Goal: Task Accomplishment & Management: Complete application form

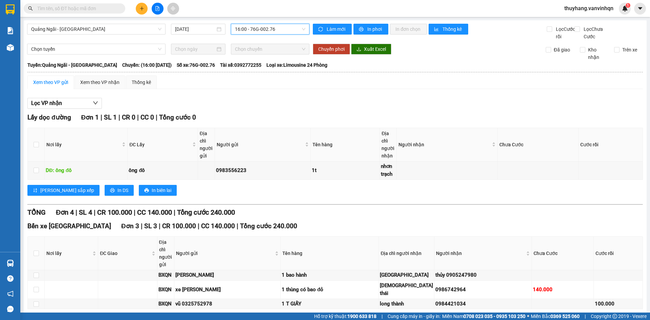
click at [267, 25] on span "16:00 - 76G-002.76" at bounding box center [270, 29] width 70 height 10
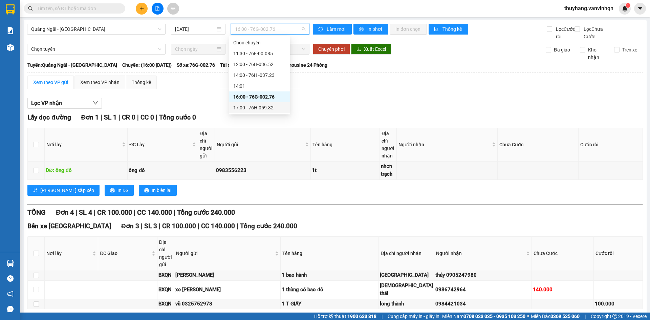
click at [281, 106] on div "17:00 - 76H-059.32" at bounding box center [259, 107] width 53 height 7
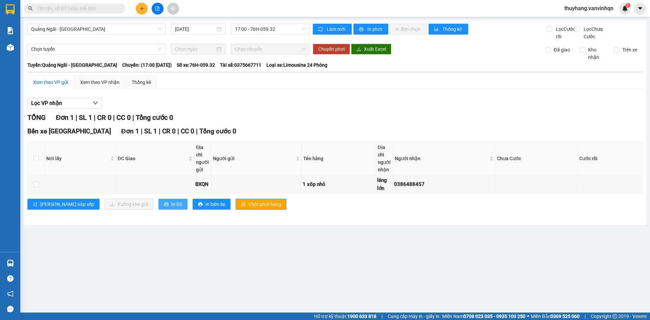
click at [171, 208] on span "In DS" at bounding box center [176, 203] width 11 height 7
click at [144, 12] on button at bounding box center [142, 9] width 12 height 12
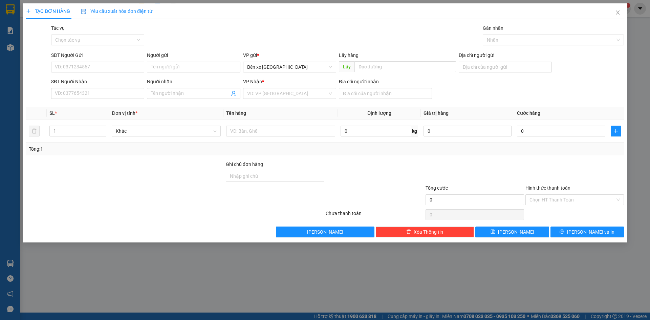
click at [121, 61] on div "SĐT Người Gửi" at bounding box center [97, 56] width 93 height 10
drag, startPoint x: 484, startPoint y: 64, endPoint x: 488, endPoint y: 67, distance: 5.3
click at [484, 64] on input "Địa chỉ người gửi" at bounding box center [505, 67] width 93 height 11
type input "bxqn"
click at [269, 94] on input "search" at bounding box center [287, 93] width 80 height 10
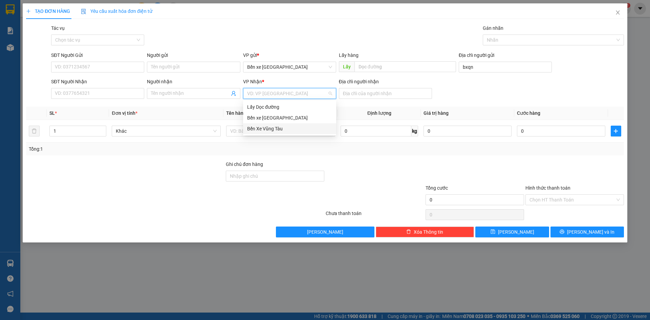
click at [288, 132] on div "Bến Xe Vũng Tàu" at bounding box center [289, 128] width 85 height 7
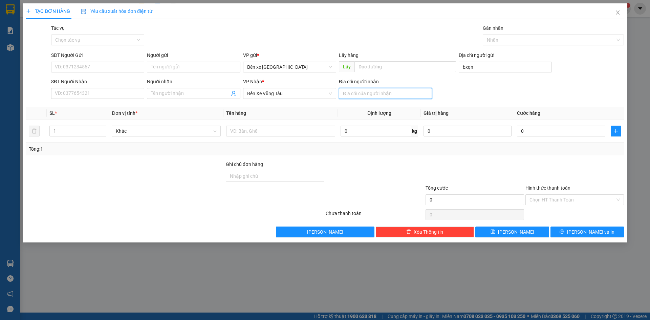
click at [412, 89] on input "Địa chỉ người nhận" at bounding box center [385, 93] width 93 height 11
type input "vũng tàu"
click at [122, 96] on input "SĐT Người Nhận" at bounding box center [97, 93] width 93 height 11
click at [114, 68] on input "SĐT Người Gửi" at bounding box center [97, 67] width 93 height 11
type input "0937808579"
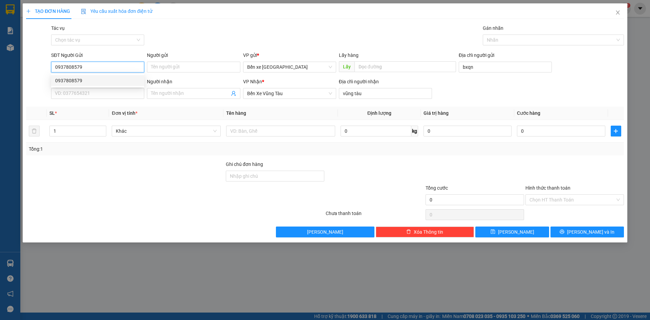
click at [108, 79] on div "0937808579" at bounding box center [97, 80] width 85 height 7
type input "200.000"
type input "0937808579"
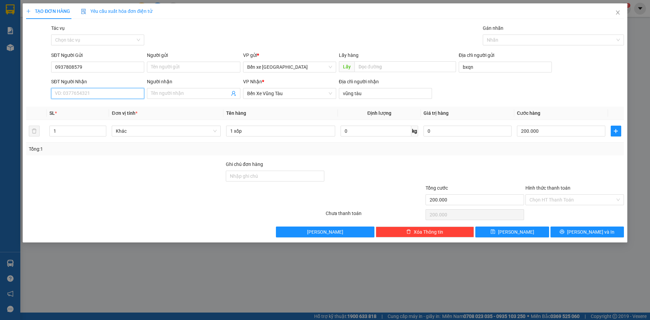
click at [112, 94] on input "SĐT Người Nhận" at bounding box center [97, 93] width 93 height 11
click at [70, 107] on div "0394734502 - trúc quỳnh" at bounding box center [97, 106] width 85 height 7
type input "0394734502"
type input "[PERSON_NAME]"
type input "0394734502"
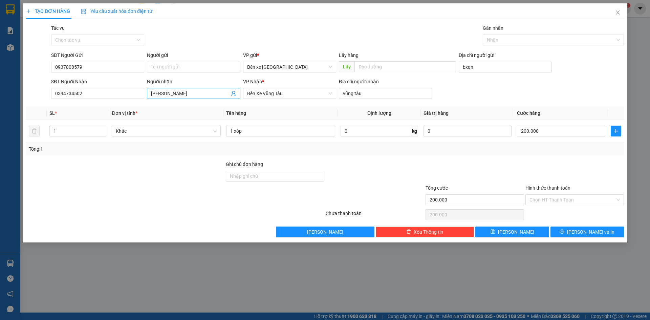
click at [176, 94] on input "[PERSON_NAME]" at bounding box center [190, 93] width 78 height 7
type input "t"
click at [556, 133] on input "200.000" at bounding box center [561, 131] width 88 height 11
type input "0"
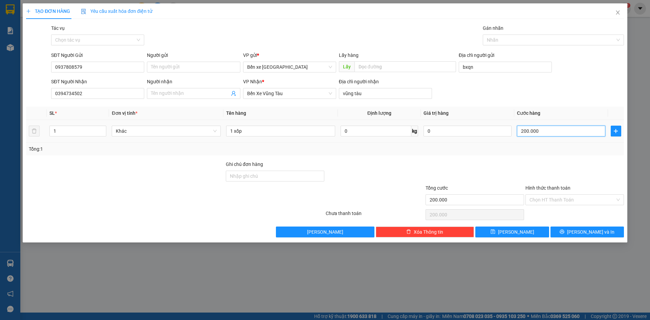
type input "0"
type input "1"
type input "001"
type input "10"
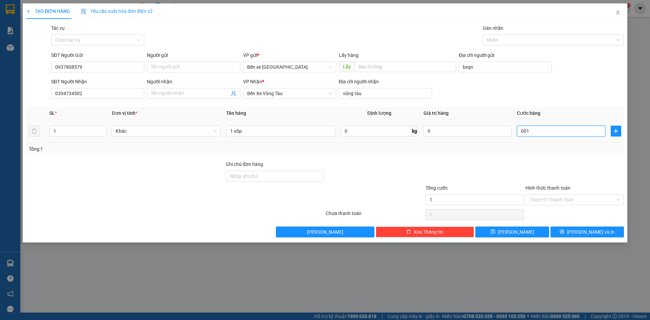
type input "10"
type input "0.010"
type input "100"
type input "00.100"
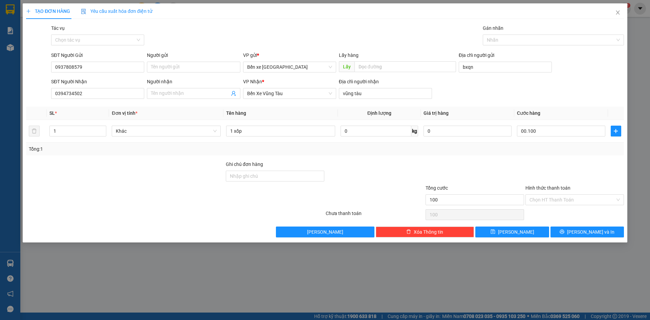
type input "100.000"
click at [582, 163] on div at bounding box center [575, 173] width 100 height 24
click at [536, 234] on button "[PERSON_NAME]" at bounding box center [511, 232] width 73 height 11
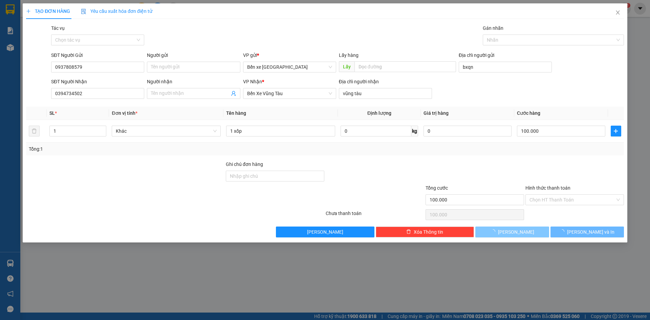
type input "0"
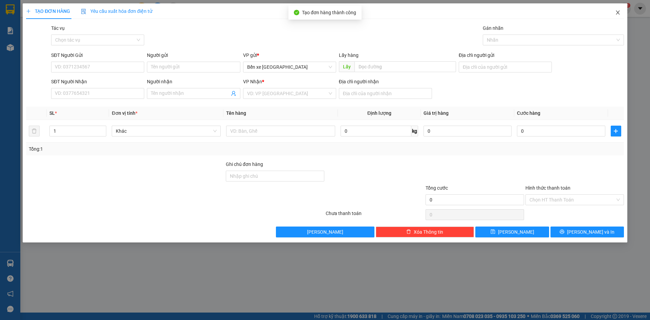
click at [616, 13] on icon "close" at bounding box center [617, 12] width 5 height 5
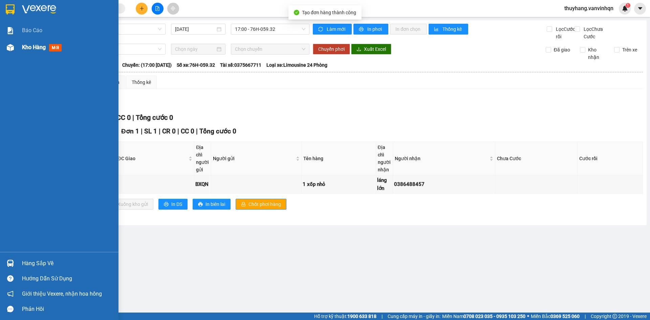
click at [14, 40] on div "Kho hàng mới" at bounding box center [59, 47] width 119 height 17
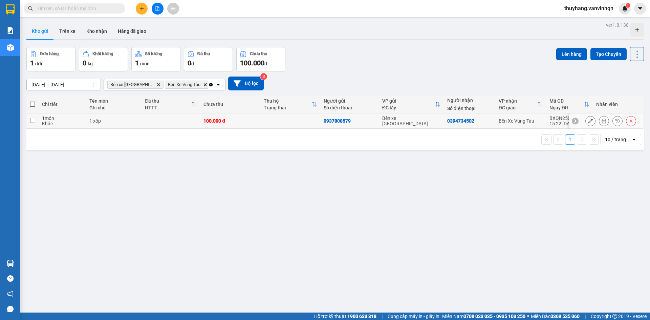
click at [158, 122] on td at bounding box center [171, 120] width 59 height 15
checkbox input "true"
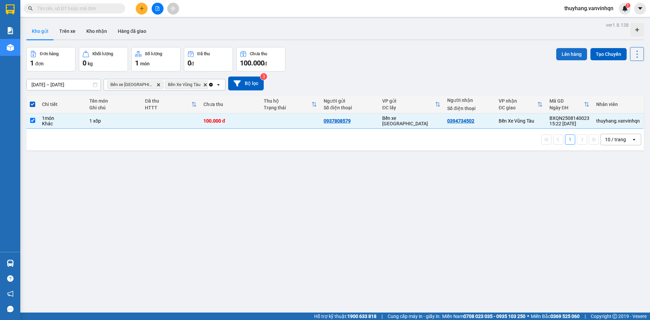
click at [561, 54] on button "Lên hàng" at bounding box center [571, 54] width 31 height 12
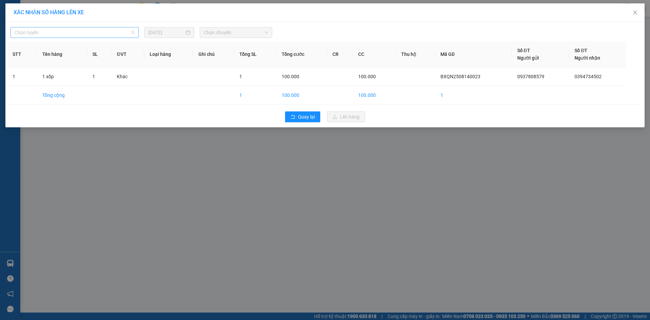
click at [90, 28] on span "Chọn tuyến" at bounding box center [75, 32] width 120 height 10
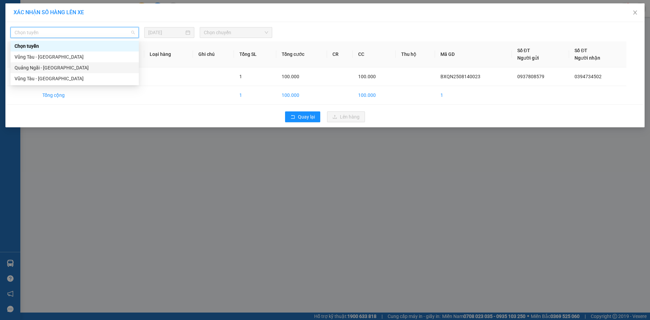
click at [89, 70] on div "Quảng Ngãi - [GEOGRAPHIC_DATA]" at bounding box center [75, 67] width 120 height 7
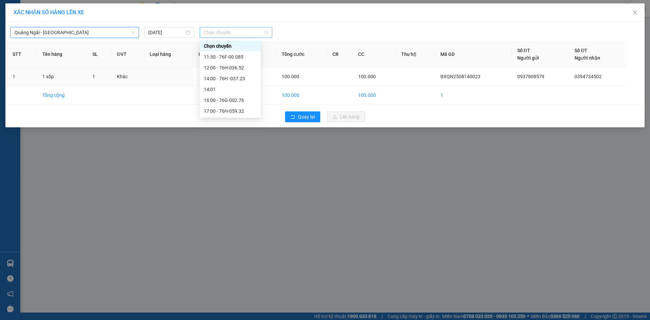
click at [248, 29] on span "Chọn chuyến" at bounding box center [236, 32] width 64 height 10
click at [247, 113] on div "17:00 - 76H-059.32" at bounding box center [230, 110] width 53 height 7
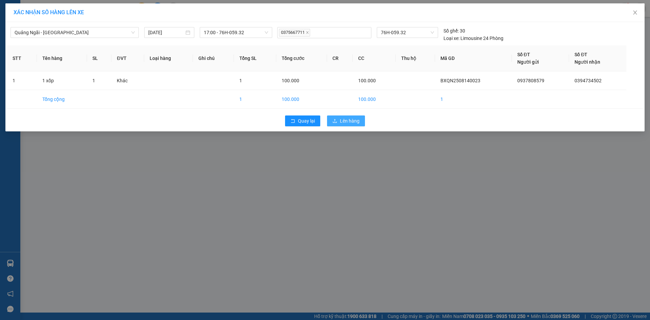
drag, startPoint x: 355, startPoint y: 123, endPoint x: 594, endPoint y: 17, distance: 262.0
click at [364, 119] on button "Lên hàng" at bounding box center [346, 120] width 38 height 11
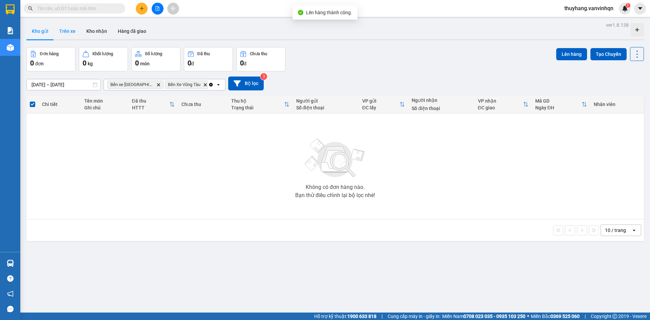
click at [75, 33] on button "Trên xe" at bounding box center [67, 31] width 27 height 16
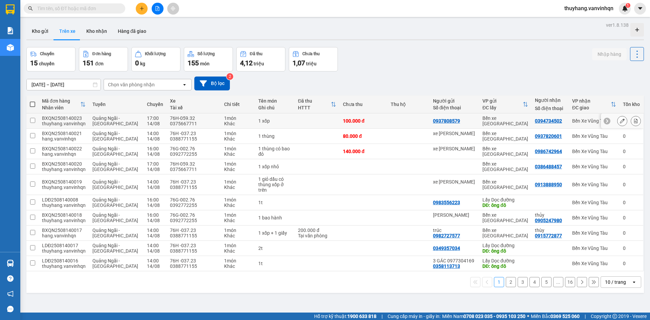
click at [620, 121] on icon at bounding box center [622, 121] width 5 height 5
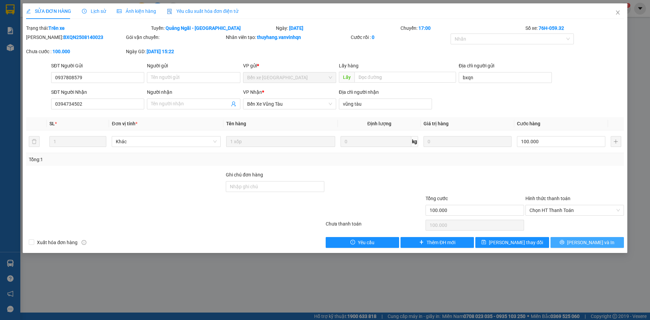
click at [582, 242] on span "[PERSON_NAME] và In" at bounding box center [590, 242] width 47 height 7
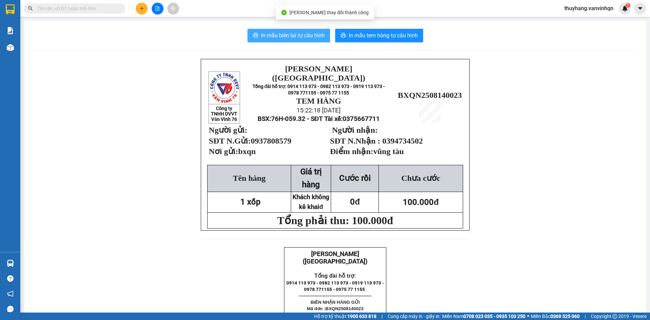
click at [261, 37] on span "In mẫu biên lai tự cấu hình" at bounding box center [293, 35] width 64 height 8
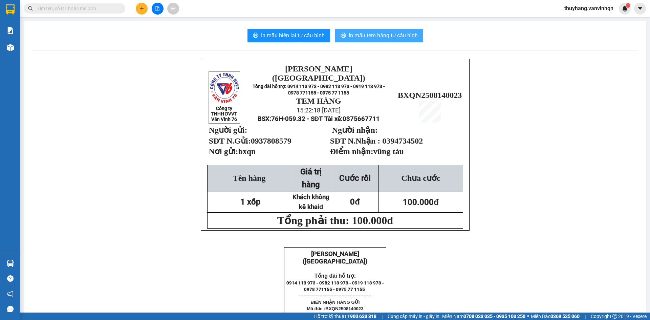
click at [399, 36] on span "In mẫu tem hàng tự cấu hình" at bounding box center [383, 35] width 69 height 8
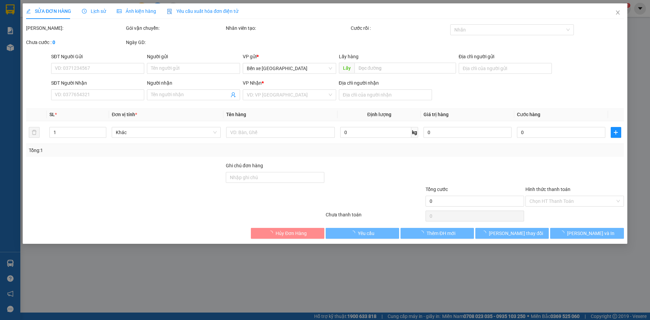
type input "0937808579"
type input "bxqn"
type input "0394734502"
type input "vũng tàu"
type input "100.000"
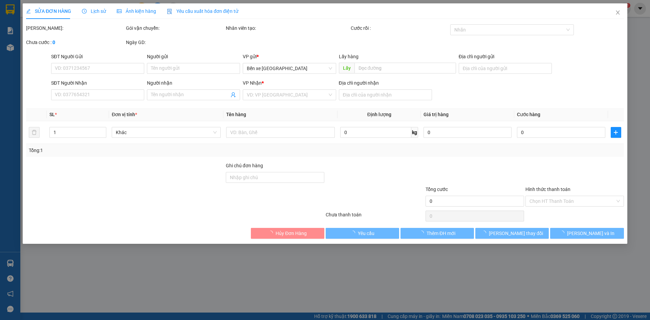
type input "100.000"
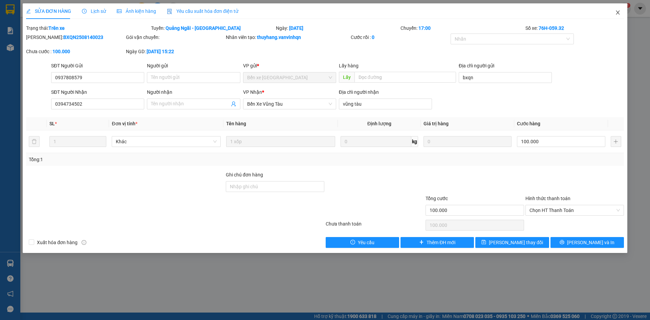
click at [616, 10] on icon "close" at bounding box center [617, 12] width 5 height 5
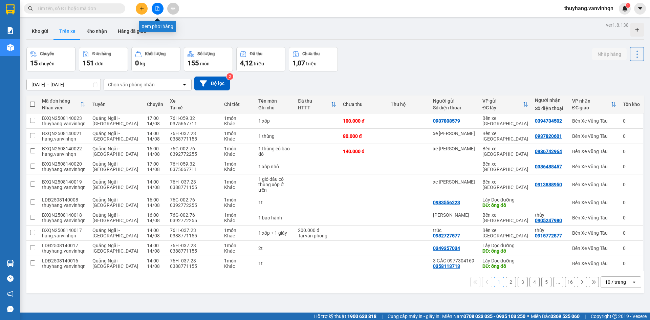
click at [156, 10] on icon "file-add" at bounding box center [157, 8] width 5 height 5
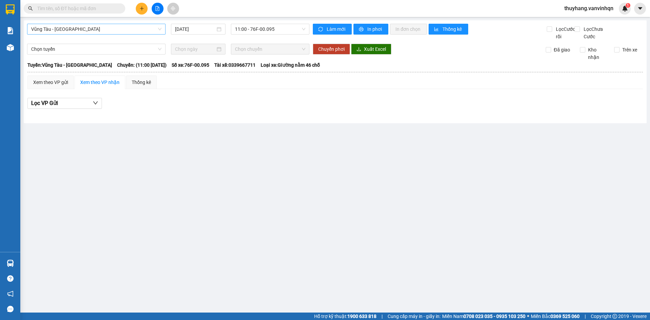
click at [57, 27] on span "Vũng Tàu - [GEOGRAPHIC_DATA]" at bounding box center [96, 29] width 130 height 10
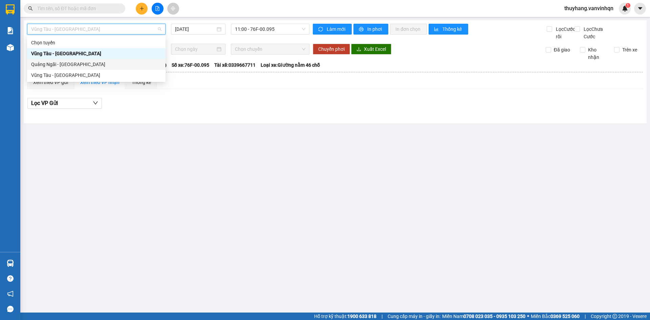
click at [65, 67] on div "Quảng Ngãi - [GEOGRAPHIC_DATA]" at bounding box center [96, 64] width 130 height 7
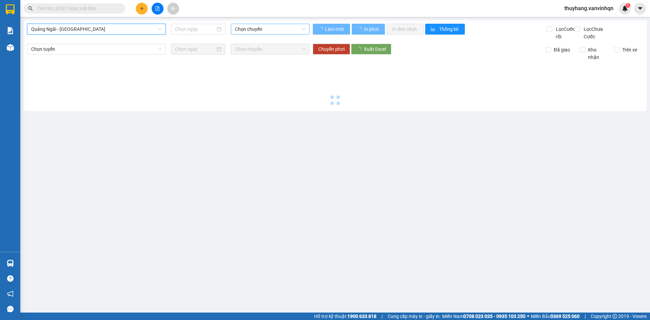
type input "[DATE]"
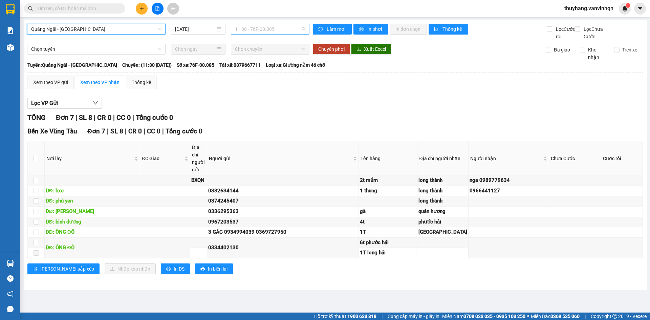
click at [278, 29] on span "11:30 - 76F-00.085" at bounding box center [270, 29] width 70 height 10
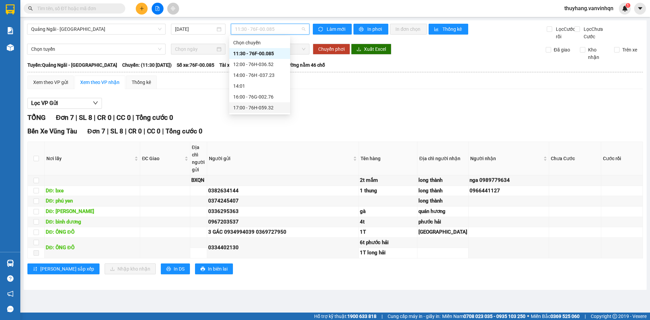
click at [269, 107] on div "17:00 - 76H-059.32" at bounding box center [259, 107] width 53 height 7
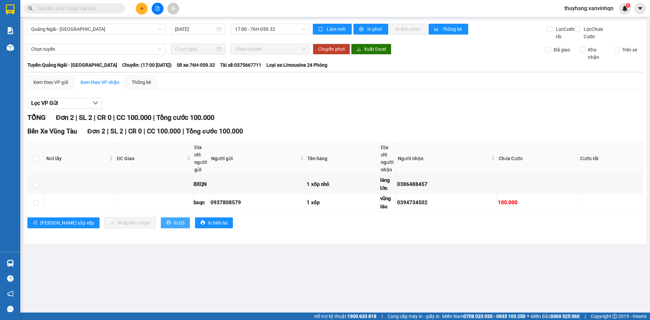
click at [161, 228] on button "In DS" at bounding box center [175, 222] width 29 height 11
click at [139, 7] on button at bounding box center [142, 9] width 12 height 12
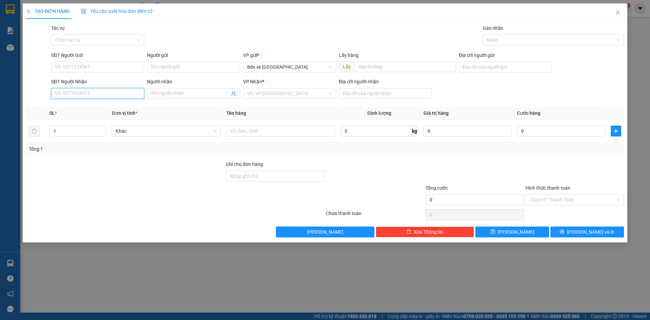
click at [131, 91] on input "SĐT Người Nhận" at bounding box center [97, 93] width 93 height 11
type input "0399548253"
drag, startPoint x: 98, startPoint y: 92, endPoint x: 18, endPoint y: 90, distance: 80.3
click at [18, 90] on div "TẠO ĐƠN HÀNG Yêu cầu xuất hóa đơn điện tử Transit Pickup Surcharge Ids Transit …" at bounding box center [325, 160] width 650 height 320
click at [101, 64] on input "SĐT Người Gửi" at bounding box center [97, 67] width 93 height 11
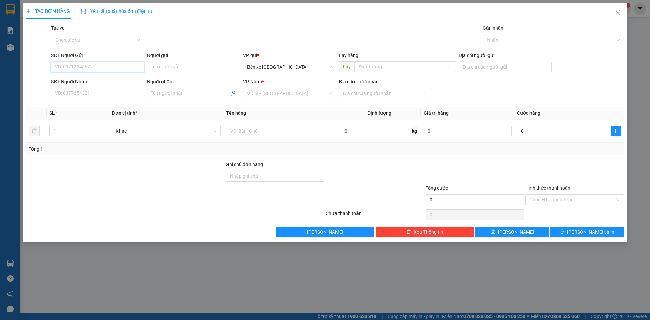
paste input "0399548253"
type input "0399548253"
click at [93, 93] on input "SĐT Người Nhận" at bounding box center [97, 93] width 93 height 11
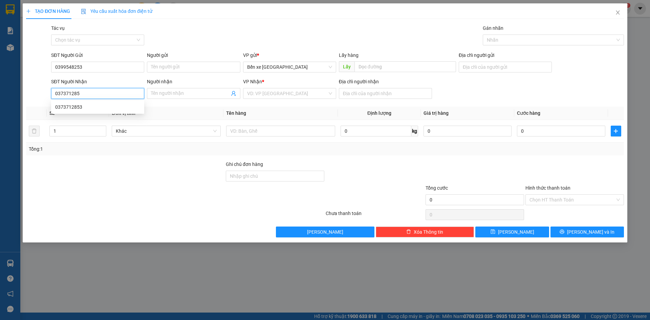
type input "0373712853"
click at [114, 107] on div "0373712853" at bounding box center [97, 106] width 85 height 7
type input "BXQN"
type input "phước tỉnh"
type input "0373712853"
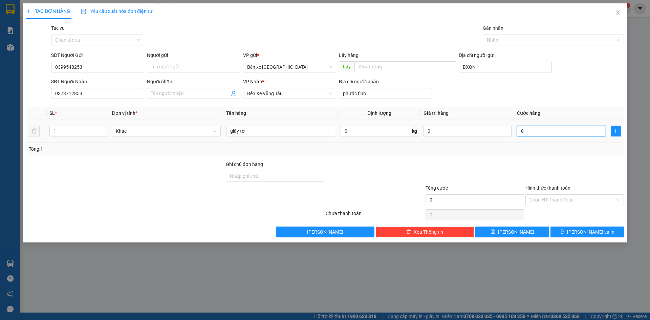
click at [555, 130] on input "0" at bounding box center [561, 131] width 88 height 11
type input "5"
type input "005"
type input "50"
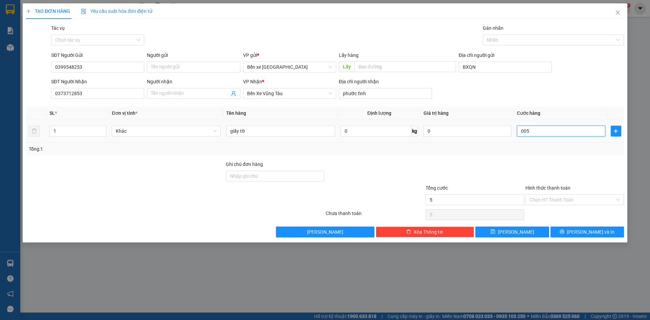
type input "50"
type input "0.050"
type input "50.000"
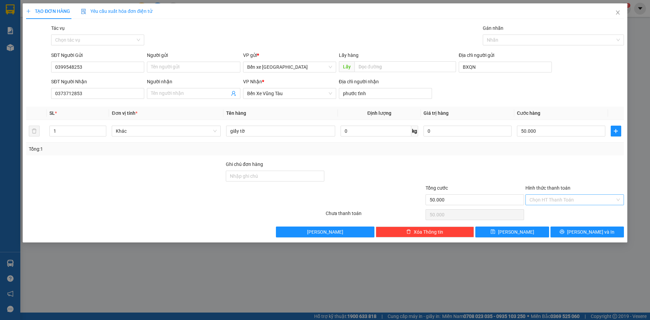
click at [552, 201] on input "Hình thức thanh toán" at bounding box center [573, 200] width 86 height 10
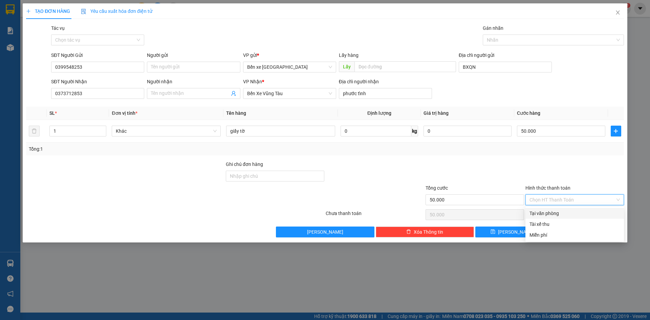
click at [550, 215] on div "Tại văn phòng" at bounding box center [575, 213] width 90 height 7
type input "0"
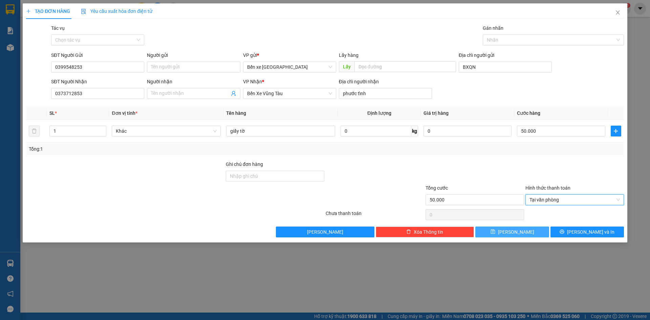
click at [525, 235] on button "[PERSON_NAME]" at bounding box center [511, 232] width 73 height 11
type input "0"
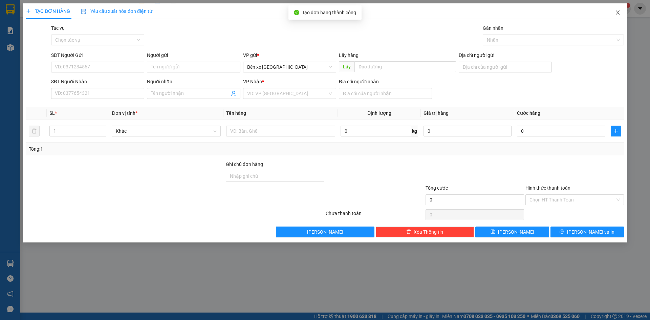
click at [618, 11] on icon "close" at bounding box center [617, 12] width 5 height 5
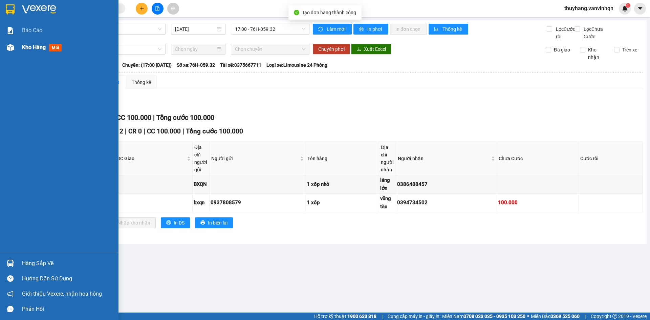
click at [11, 46] on img at bounding box center [10, 47] width 7 height 7
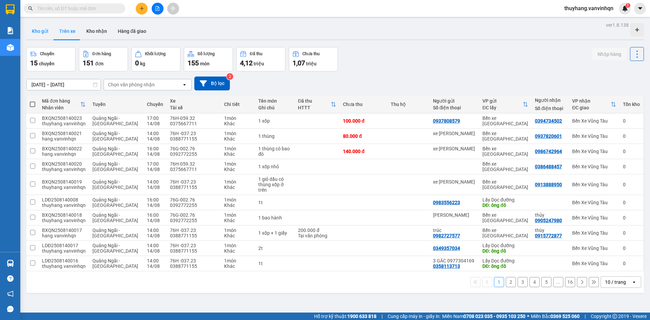
click at [37, 29] on button "Kho gửi" at bounding box center [39, 31] width 27 height 16
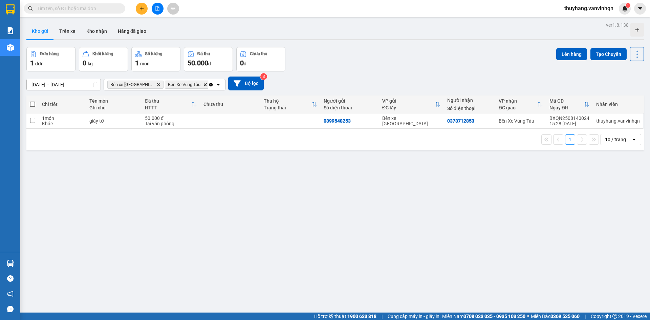
click at [166, 113] on th "Đã thu HTTT" at bounding box center [171, 105] width 59 height 18
click at [160, 121] on div "Tại văn phòng" at bounding box center [171, 123] width 52 height 5
checkbox input "true"
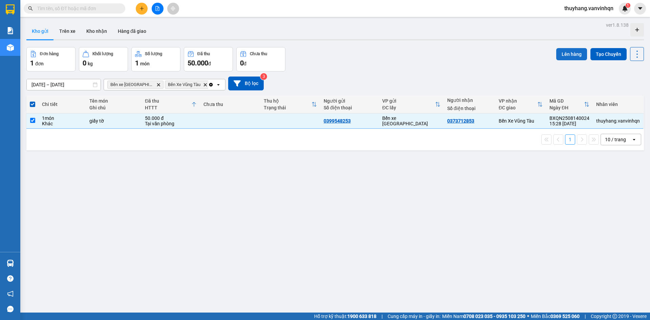
click at [559, 51] on button "Lên hàng" at bounding box center [571, 54] width 31 height 12
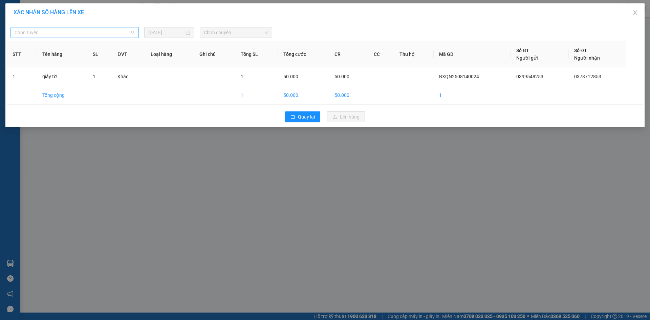
click at [99, 30] on span "Chọn tuyến" at bounding box center [75, 32] width 120 height 10
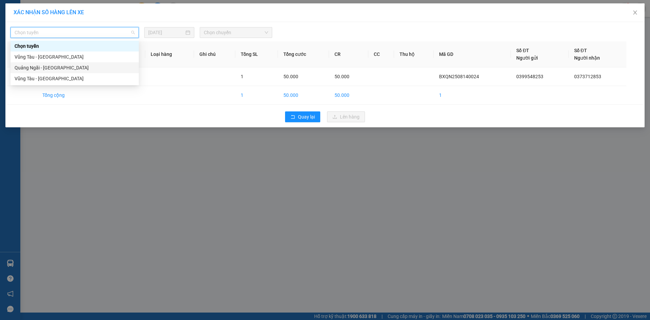
click at [84, 70] on div "Quảng Ngãi - [GEOGRAPHIC_DATA]" at bounding box center [75, 67] width 120 height 7
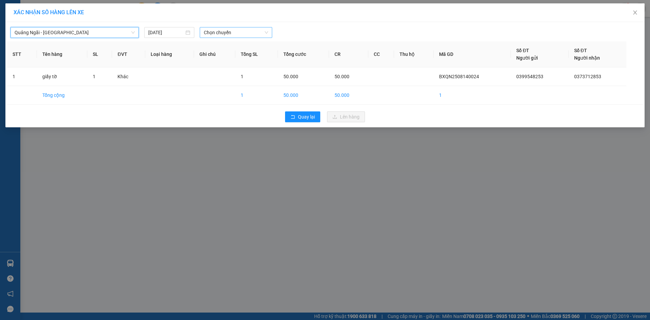
click at [244, 34] on span "Chọn chuyến" at bounding box center [236, 32] width 64 height 10
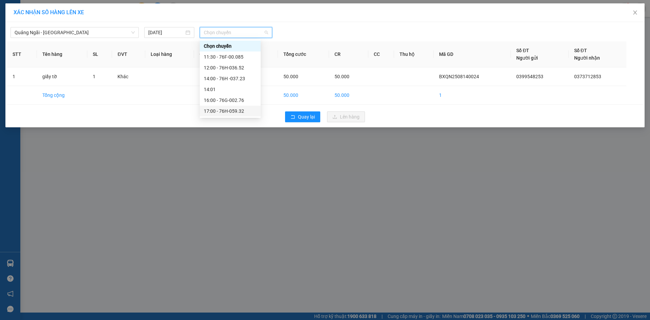
click at [244, 112] on div "17:00 - 76H-059.32" at bounding box center [230, 110] width 53 height 7
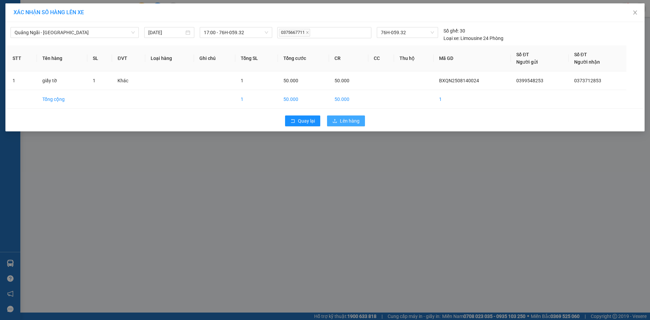
click at [353, 122] on span "Lên hàng" at bounding box center [350, 120] width 20 height 7
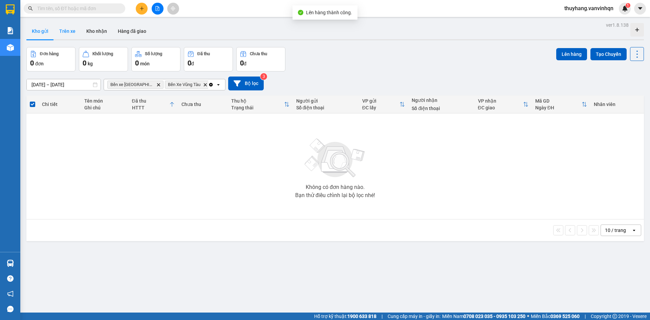
click at [67, 31] on button "Trên xe" at bounding box center [67, 31] width 27 height 16
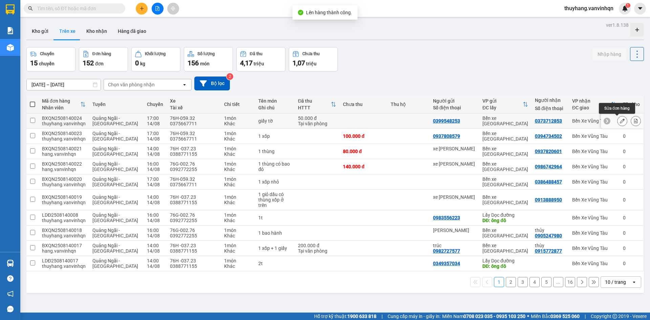
click at [620, 120] on icon at bounding box center [622, 121] width 5 height 5
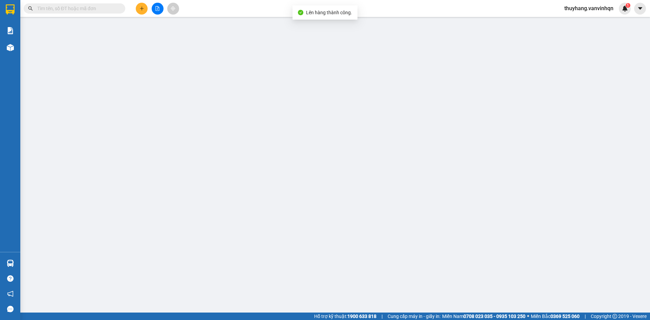
type input "0399548253"
type input "BXQN"
type input "0373712853"
type input "phước tỉnh"
type input "50.000"
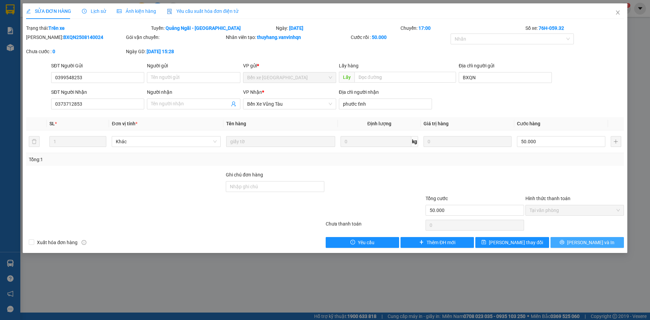
click at [591, 242] on span "[PERSON_NAME] và In" at bounding box center [590, 242] width 47 height 7
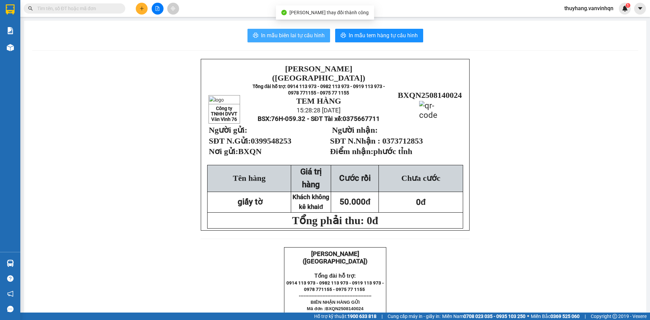
click at [292, 36] on span "In mẫu biên lai tự cấu hình" at bounding box center [293, 35] width 64 height 8
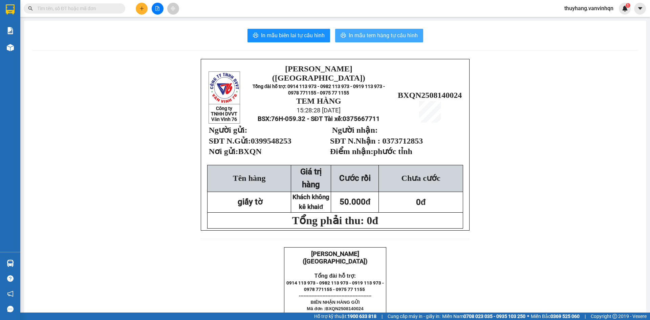
click at [389, 37] on span "In mẫu tem hàng tự cấu hình" at bounding box center [383, 35] width 69 height 8
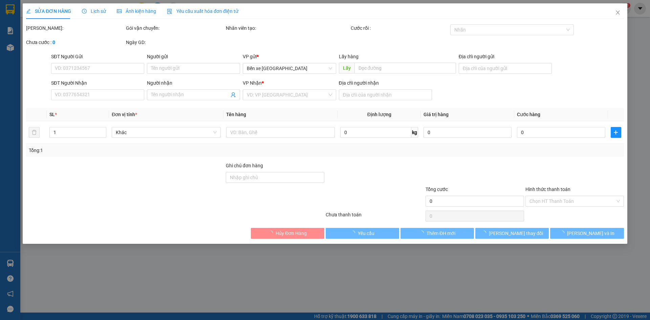
type input "0399548253"
type input "BXQN"
type input "0373712853"
type input "phước tỉnh"
type input "50.000"
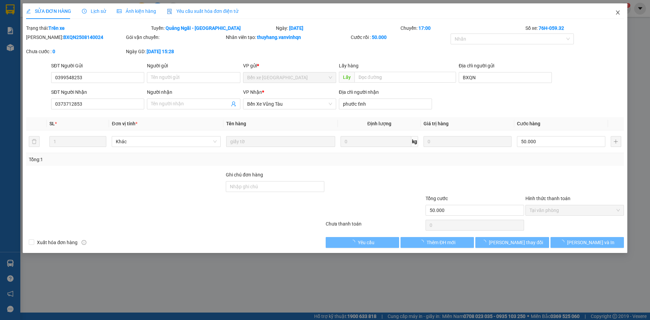
click at [620, 11] on icon "close" at bounding box center [617, 12] width 5 height 5
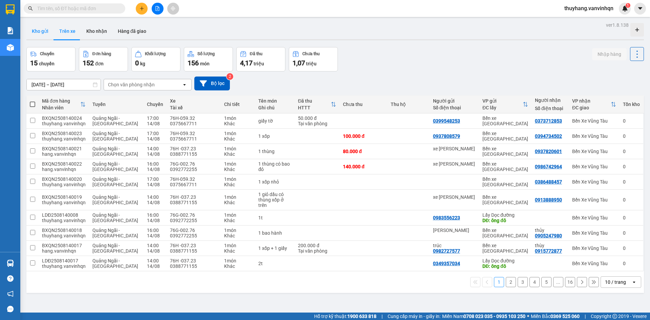
click at [41, 36] on button "Kho gửi" at bounding box center [39, 31] width 27 height 16
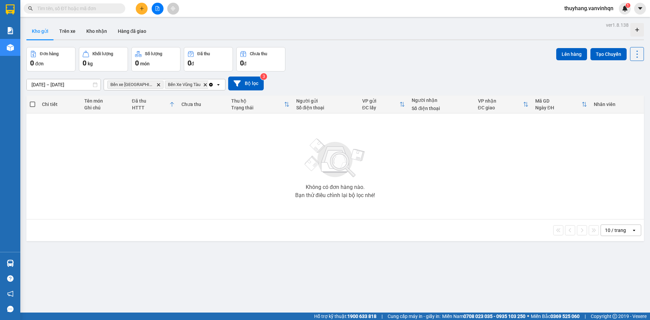
click at [331, 66] on div "Đơn hàng 0 đơn Khối lượng 0 kg Số lượng 0 món Đã thu 0 đ Chưa thu 0 đ Lên hàng …" at bounding box center [335, 59] width 618 height 24
click at [156, 9] on icon "file-add" at bounding box center [157, 8] width 5 height 5
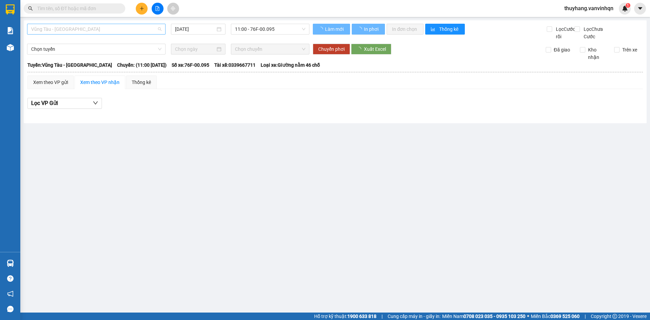
click at [104, 29] on span "Vũng Tàu - [GEOGRAPHIC_DATA]" at bounding box center [96, 29] width 130 height 10
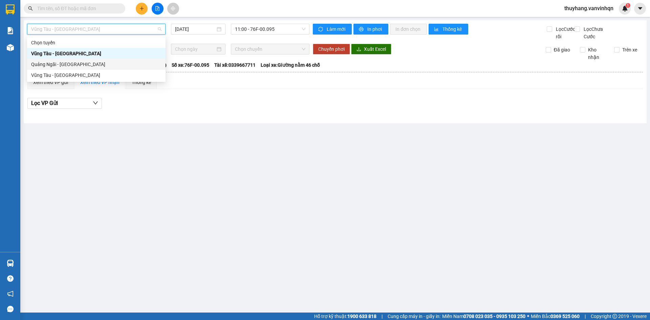
click at [101, 64] on div "Quảng Ngãi - [GEOGRAPHIC_DATA]" at bounding box center [96, 64] width 130 height 7
type input "[DATE]"
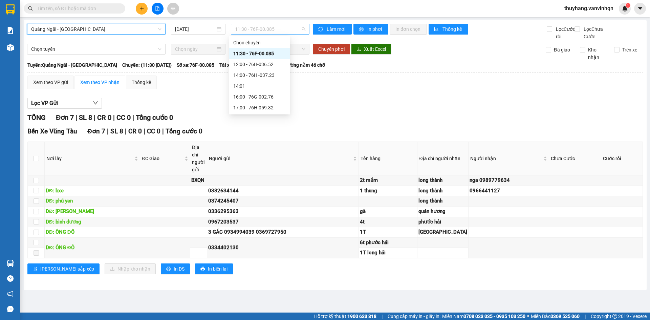
click at [260, 30] on span "11:30 - 76F-00.085" at bounding box center [270, 29] width 70 height 10
click at [275, 100] on div "16:00 - 76G-002.76" at bounding box center [259, 96] width 61 height 11
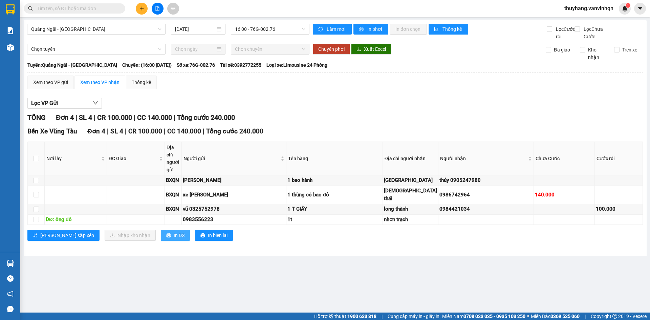
click at [174, 239] on span "In DS" at bounding box center [179, 235] width 11 height 7
click at [366, 109] on div "Lọc VP Gửi" at bounding box center [335, 103] width 616 height 11
click at [274, 123] on div "TỔNG Đơn 4 | SL 4 | CR 100.000 | CC 140.000 | Tổng cước 240.000" at bounding box center [335, 117] width 616 height 10
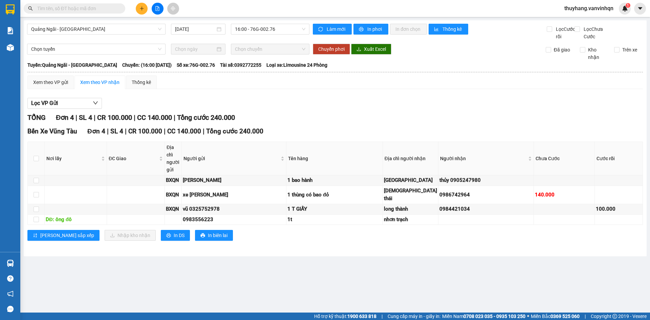
click at [302, 109] on div "Lọc VP Gửi" at bounding box center [335, 103] width 616 height 11
click at [299, 118] on div "Lọc VP Gửi TỔNG Đơn 4 | SL 4 | CR 100.000 | CC 140.000 | Tổng cước 240.000 Bến…" at bounding box center [335, 171] width 616 height 155
click at [300, 118] on div "Lọc VP Gửi TỔNG Đơn 4 | SL 4 | CR 100.000 | CC 140.000 | Tổng cước 240.000 Bến…" at bounding box center [335, 171] width 616 height 155
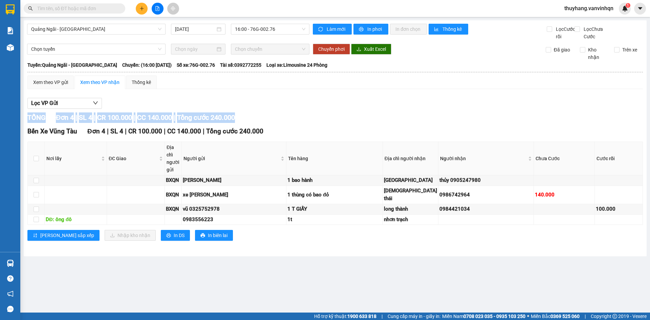
click at [300, 118] on div "Lọc VP Gửi TỔNG Đơn 4 | SL 4 | CR 100.000 | CC 140.000 | Tổng cước 240.000 Bến…" at bounding box center [335, 171] width 616 height 155
click at [255, 120] on div "Lọc VP Gửi TỔNG Đơn 4 | SL 4 | CR 100.000 | CC 140.000 | Tổng cước 240.000 Bến…" at bounding box center [335, 171] width 616 height 155
click at [282, 102] on div "Lọc VP Gửi TỔNG Đơn 4 | SL 4 | CR 100.000 | CC 140.000 | Tổng cước 240.000 Bến…" at bounding box center [335, 171] width 616 height 155
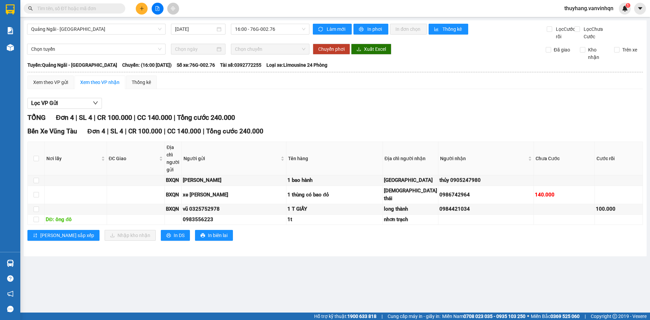
click at [282, 102] on div "Lọc VP Gửi TỔNG Đơn 4 | SL 4 | CR 100.000 | CC 140.000 | Tổng cước 240.000 Bến…" at bounding box center [335, 171] width 616 height 155
click at [327, 108] on div "Lọc VP Gửi" at bounding box center [335, 103] width 616 height 11
drag, startPoint x: 327, startPoint y: 108, endPoint x: 588, endPoint y: 69, distance: 264.1
click at [331, 108] on div "Lọc VP Gửi" at bounding box center [335, 103] width 616 height 11
click at [141, 7] on icon "plus" at bounding box center [142, 8] width 5 height 5
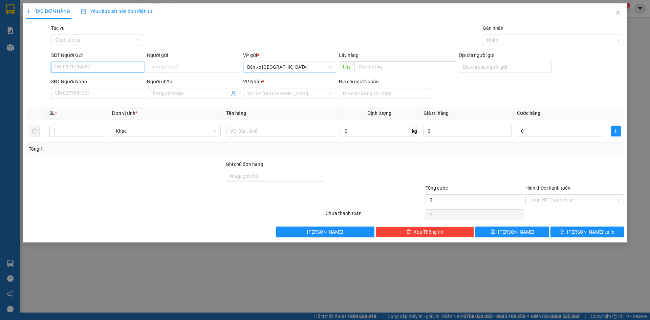
click at [266, 64] on span "Bến xe [GEOGRAPHIC_DATA]" at bounding box center [289, 67] width 85 height 10
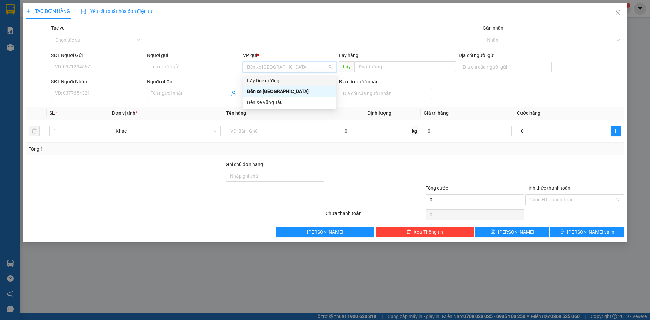
click at [285, 82] on div "Lấy Dọc đường" at bounding box center [289, 80] width 85 height 7
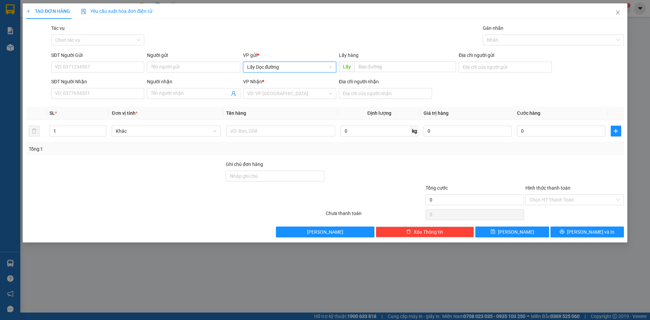
click at [294, 65] on span "Lấy Dọc đường" at bounding box center [289, 67] width 85 height 10
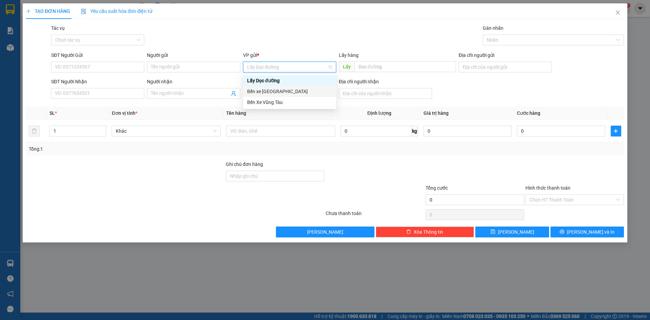
click at [281, 90] on div "Bến xe [GEOGRAPHIC_DATA]" at bounding box center [289, 91] width 85 height 7
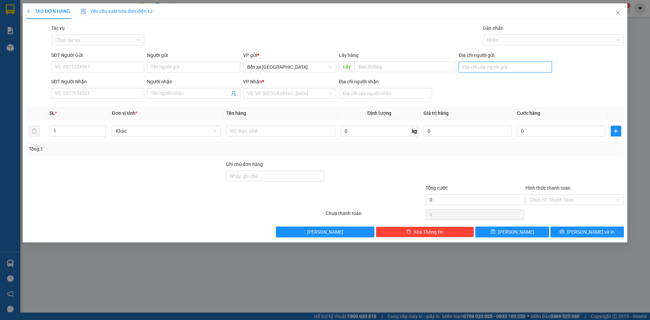
click at [508, 70] on input "Địa chỉ người gửi" at bounding box center [505, 67] width 93 height 11
type input "bxqn"
click at [293, 92] on input "search" at bounding box center [287, 93] width 80 height 10
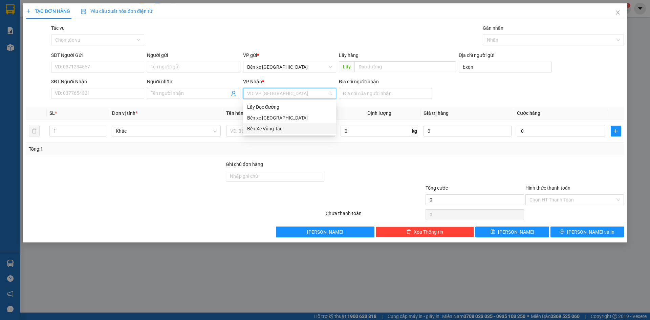
click at [284, 131] on div "Bến Xe Vũng Tàu" at bounding box center [289, 128] width 85 height 7
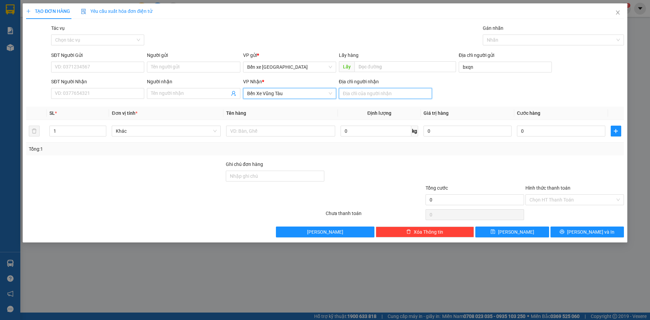
click at [379, 91] on input "Địa chỉ người nhận" at bounding box center [385, 93] width 93 height 11
type input "lagi"
click at [118, 70] on input "SĐT Người Gửi" at bounding box center [97, 67] width 93 height 11
click at [625, 12] on span "Close" at bounding box center [618, 12] width 19 height 19
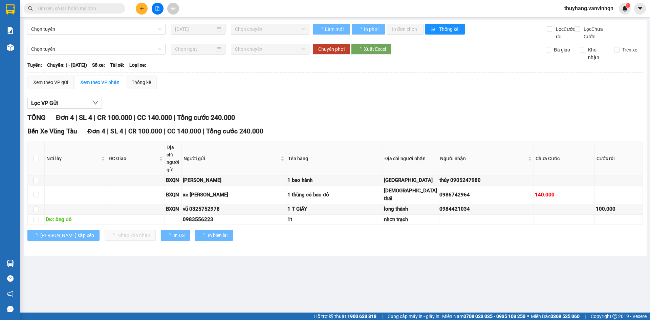
click at [282, 104] on div "Lọc VP Gửi TỔNG Đơn 4 | SL 4 | CR 100.000 | CC 140.000 | Tổng cước 240.000 Bến…" at bounding box center [335, 171] width 616 height 155
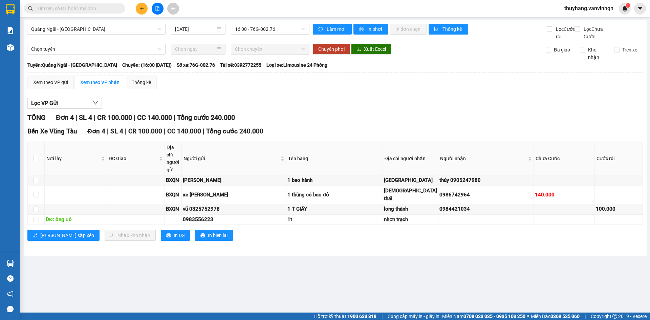
click at [141, 10] on icon "plus" at bounding box center [142, 8] width 5 height 5
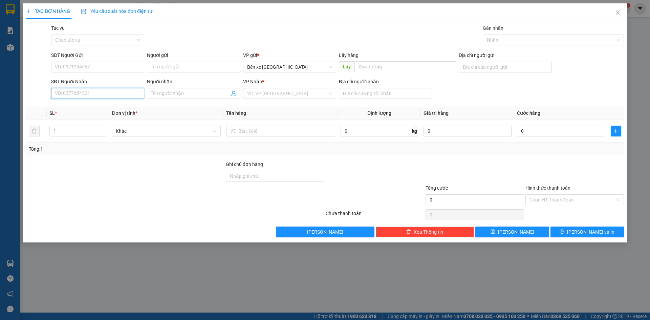
click at [114, 95] on input "SĐT Người Nhận" at bounding box center [97, 93] width 93 height 11
type input "0398249200"
click at [184, 93] on input "Người nhận" at bounding box center [190, 93] width 78 height 7
type input "0348853992"
click at [538, 68] on input "Địa chỉ người gửi" at bounding box center [505, 67] width 93 height 11
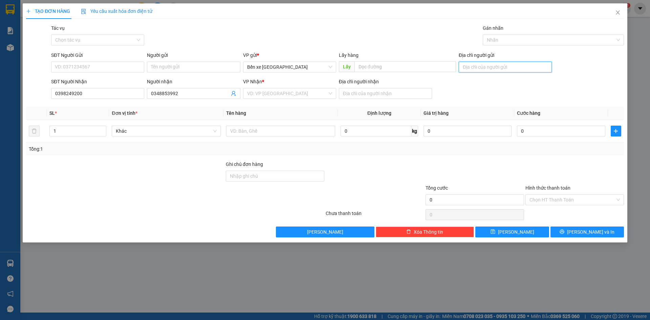
click at [500, 70] on input "Địa chỉ người gửi" at bounding box center [505, 67] width 93 height 11
type input "bxqn"
click at [312, 94] on input "search" at bounding box center [287, 93] width 80 height 10
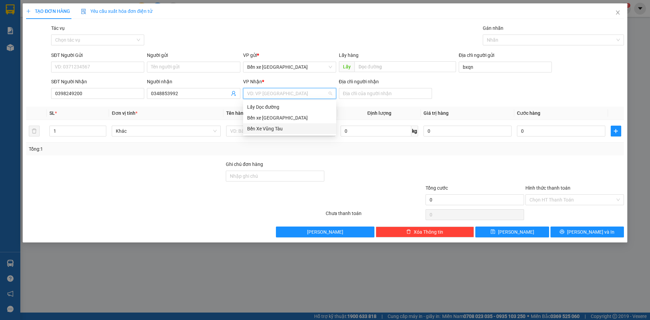
click at [306, 130] on div "Bến Xe Vũng Tàu" at bounding box center [289, 128] width 85 height 7
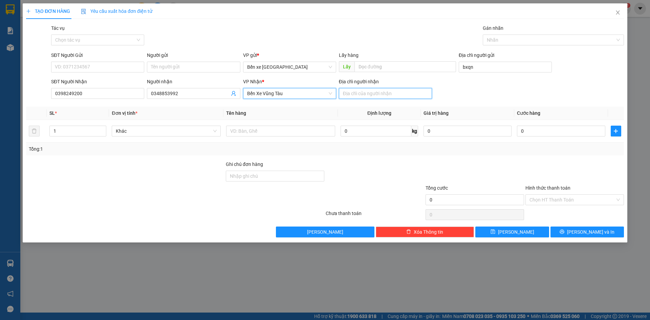
click at [393, 97] on input "Địa chỉ người nhận" at bounding box center [385, 93] width 93 height 11
type input "l"
type input "4"
type input "lagi"
click at [114, 68] on input "SĐT Người Gửi" at bounding box center [97, 67] width 93 height 11
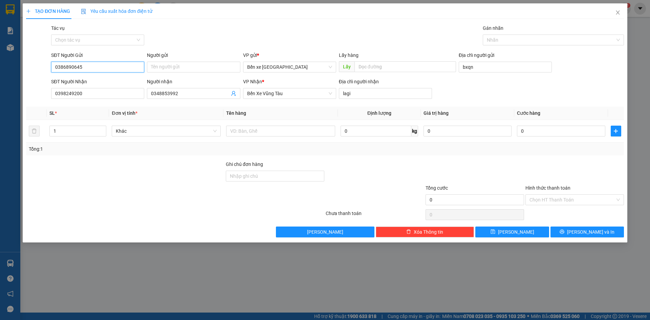
type input "0386890645"
click at [489, 226] on div "Transit Pickup Surcharge Ids Transit Deliver Surcharge Ids Transit Deliver Surc…" at bounding box center [325, 130] width 598 height 213
click at [494, 235] on button "[PERSON_NAME]" at bounding box center [511, 232] width 73 height 11
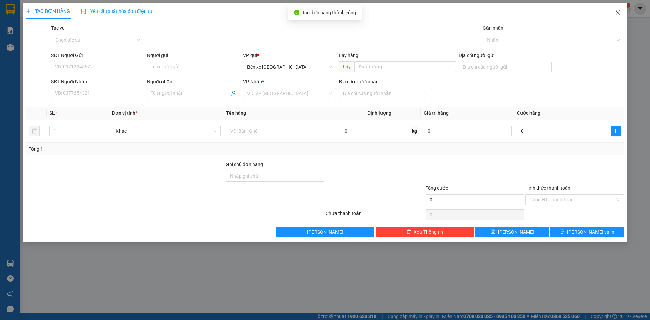
click at [622, 14] on span "Close" at bounding box center [618, 12] width 19 height 19
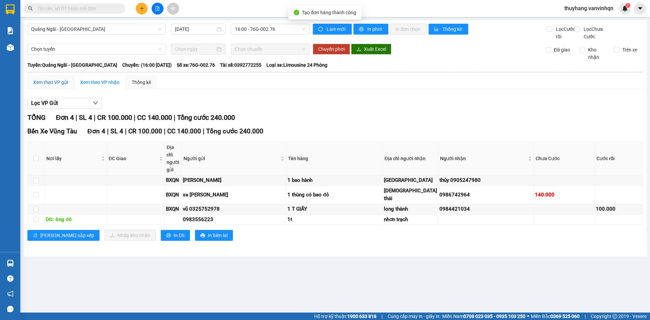
click at [43, 86] on div "Xem theo VP gửi" at bounding box center [50, 82] width 35 height 7
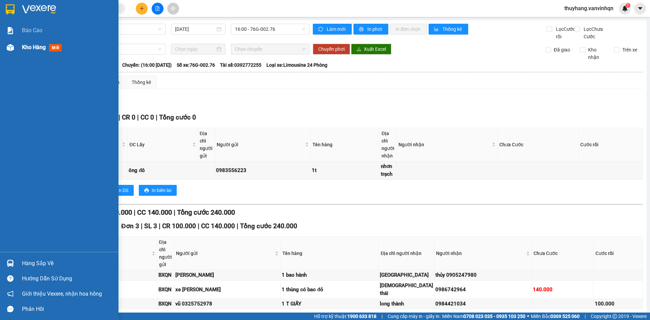
click at [7, 46] on img at bounding box center [10, 47] width 7 height 7
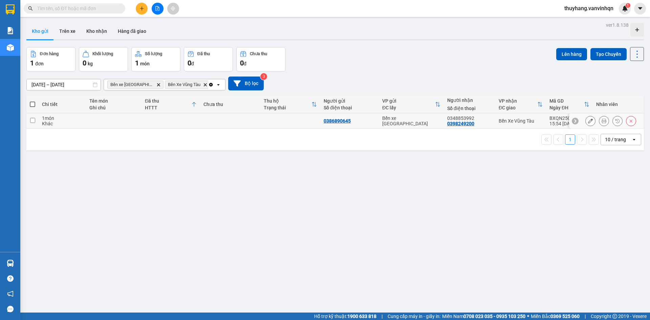
click at [261, 118] on td at bounding box center [290, 120] width 60 height 15
checkbox input "true"
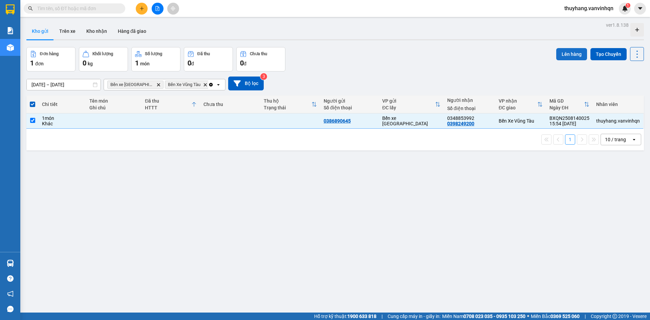
click at [566, 50] on button "Lên hàng" at bounding box center [571, 54] width 31 height 12
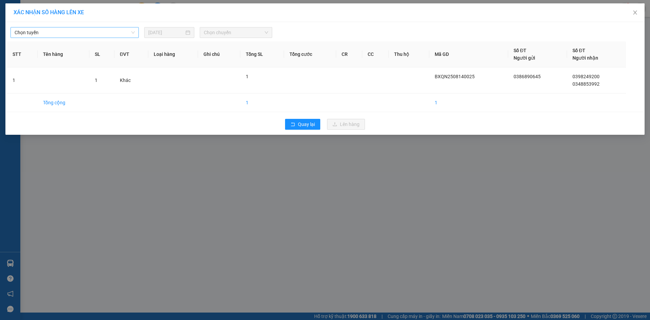
click at [118, 31] on span "Chọn tuyến" at bounding box center [75, 32] width 120 height 10
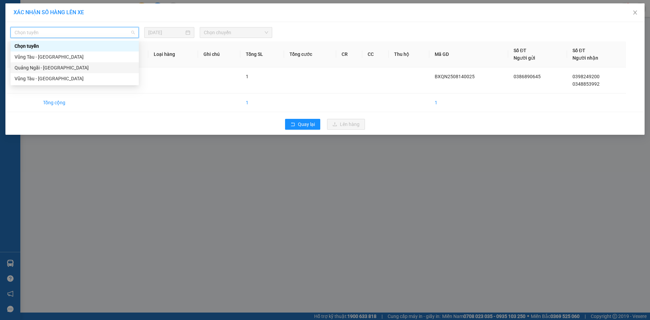
click at [117, 69] on div "Quảng Ngãi - [GEOGRAPHIC_DATA]" at bounding box center [75, 67] width 120 height 7
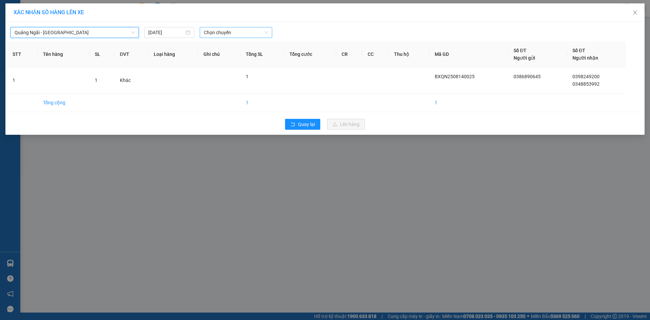
click at [216, 30] on span "Chọn chuyến" at bounding box center [236, 32] width 64 height 10
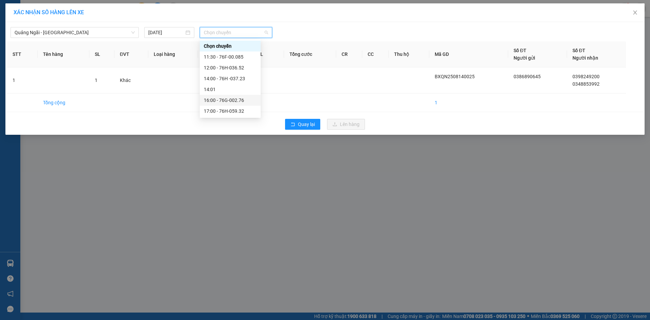
click at [236, 103] on div "16:00 - 76G-002.76" at bounding box center [230, 100] width 53 height 7
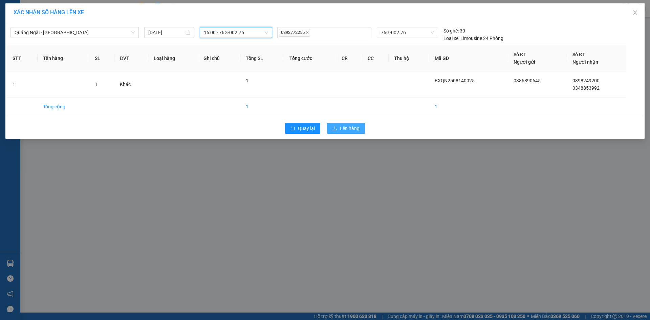
click at [333, 128] on icon "upload" at bounding box center [335, 128] width 5 height 5
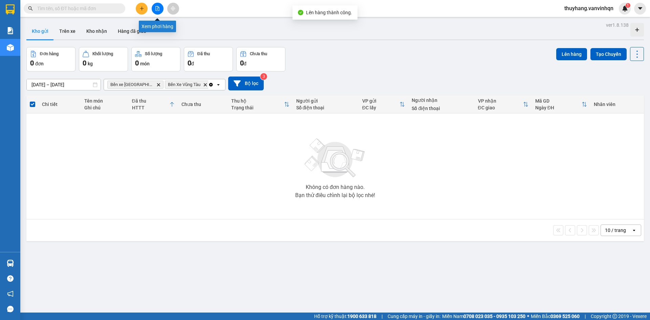
click at [159, 10] on icon "file-add" at bounding box center [157, 8] width 5 height 5
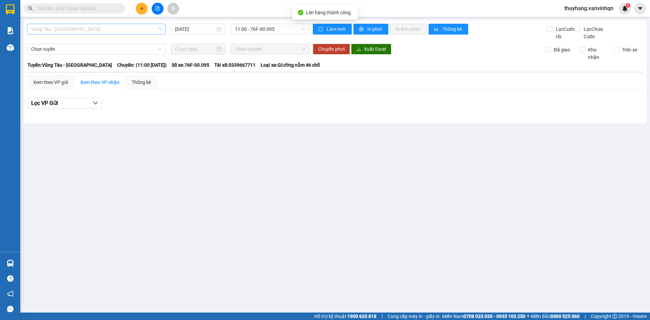
click at [114, 29] on span "Vũng Tàu - [GEOGRAPHIC_DATA]" at bounding box center [96, 29] width 130 height 10
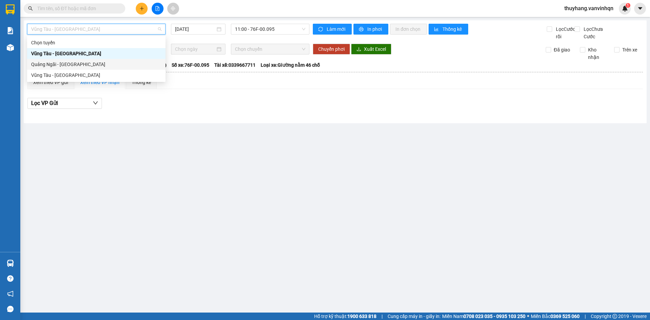
click at [129, 68] on div "Quảng Ngãi - [GEOGRAPHIC_DATA]" at bounding box center [96, 64] width 139 height 11
type input "[DATE]"
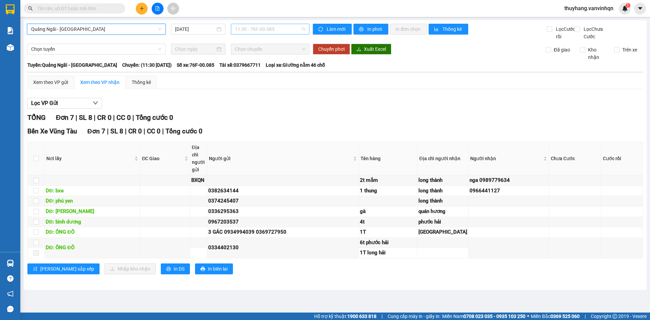
click at [265, 24] on span "11:30 - 76F-00.085" at bounding box center [270, 29] width 70 height 10
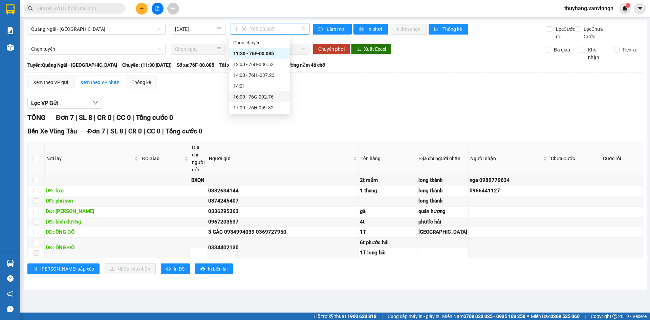
click at [280, 100] on div "16:00 - 76G-002.76" at bounding box center [259, 96] width 53 height 7
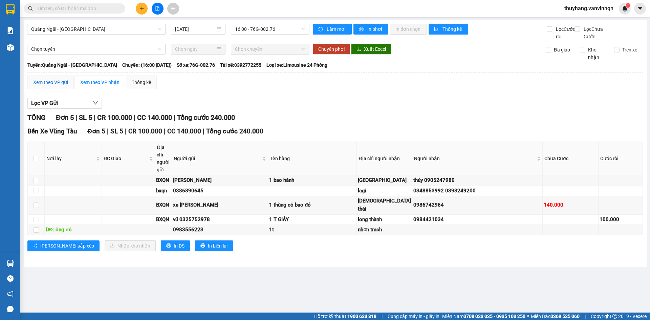
click at [58, 86] on div "Xem theo VP gửi" at bounding box center [50, 82] width 35 height 7
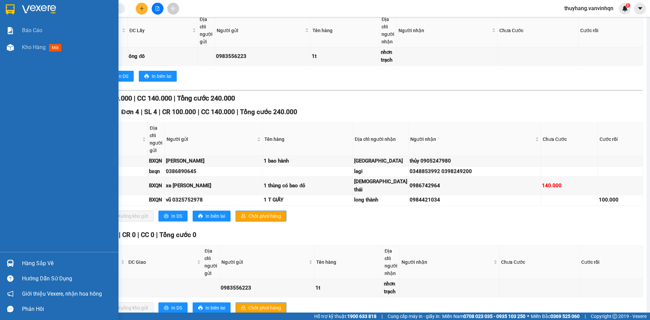
scroll to position [157, 0]
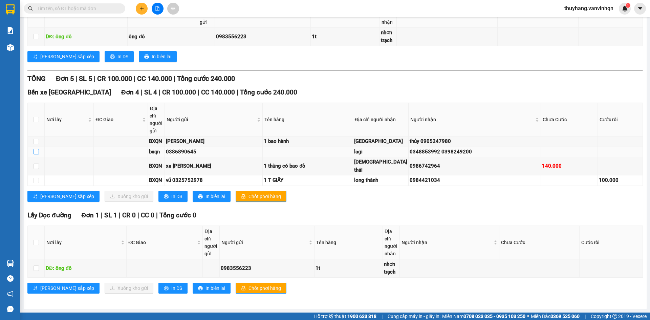
click at [35, 149] on input "checkbox" at bounding box center [36, 151] width 5 height 5
checkbox input "true"
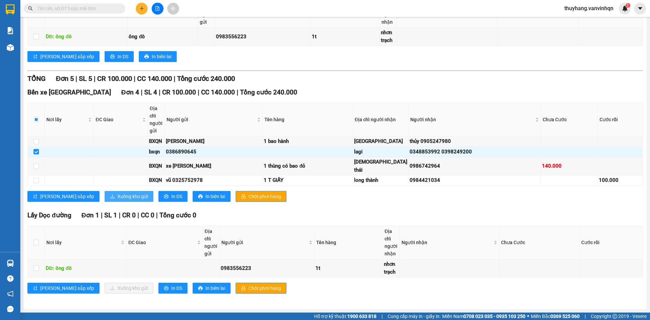
click at [118, 194] on span "Xuống kho gửi" at bounding box center [133, 196] width 30 height 7
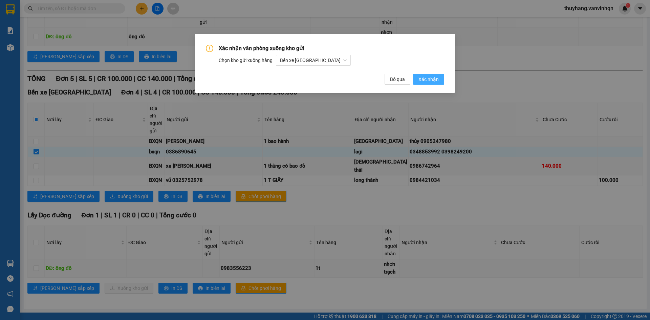
click at [420, 80] on span "Xác nhận" at bounding box center [429, 79] width 20 height 7
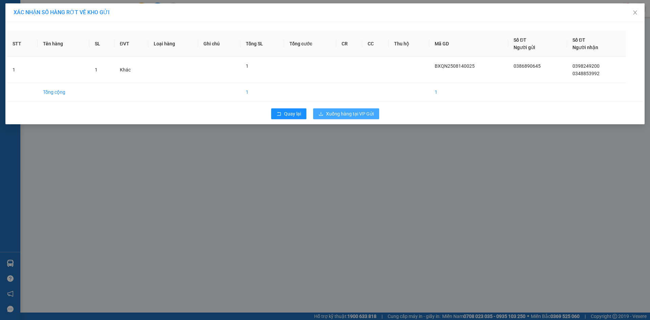
click at [372, 112] on span "Xuống hàng tại VP Gửi" at bounding box center [350, 113] width 48 height 7
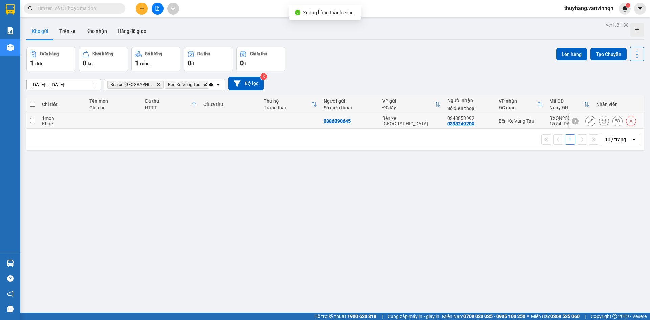
click at [588, 122] on icon at bounding box center [590, 121] width 5 height 5
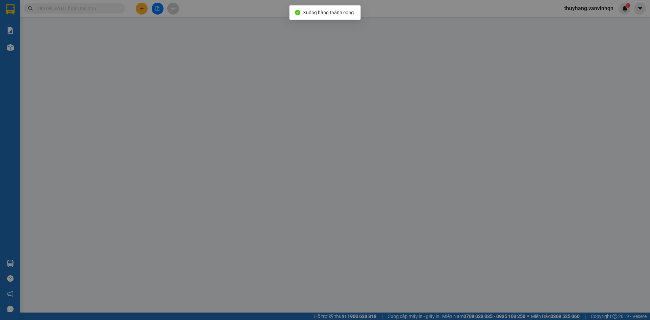
type input "0386890645"
type input "bxqn"
type input "0398249200"
type input "0348853992"
type input "lagi"
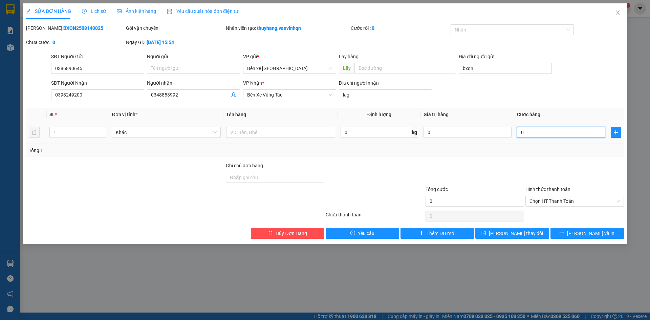
click at [562, 132] on input "0" at bounding box center [561, 132] width 88 height 11
type input "5"
type input "005"
type input "50"
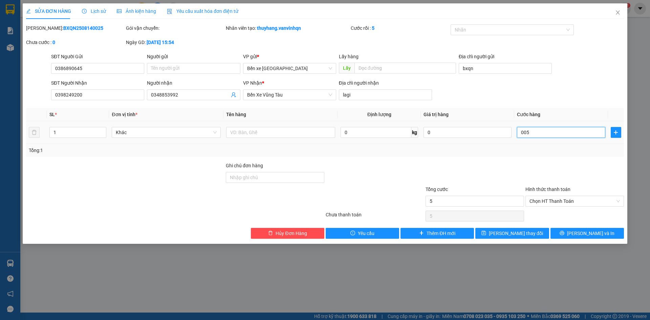
type input "50"
type input "0.050"
type input "50"
click at [562, 199] on span "Chọn HT Thanh Toán" at bounding box center [575, 201] width 90 height 10
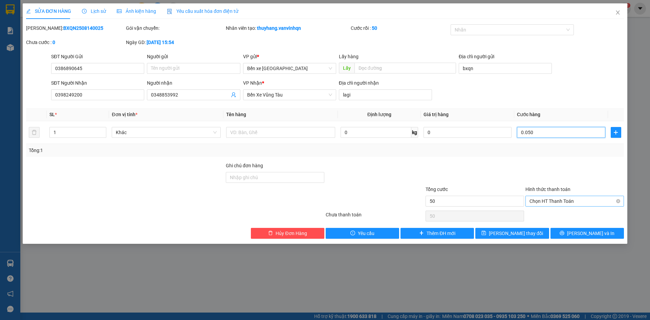
type input "0.050"
type input "50.000"
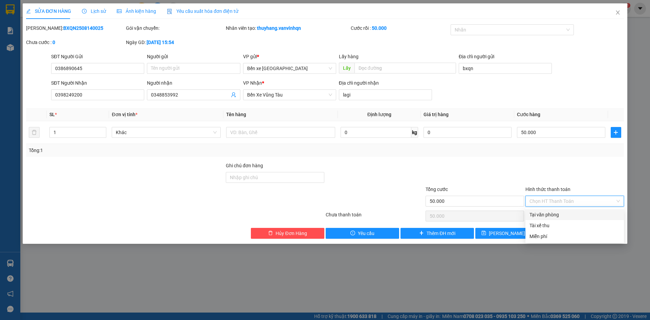
click at [556, 212] on div "Tại văn phòng" at bounding box center [575, 214] width 90 height 7
type input "0"
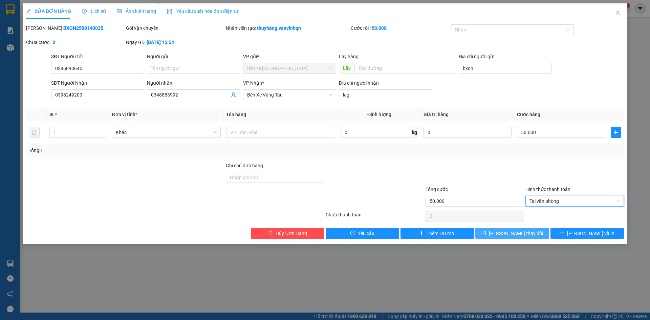
click at [508, 236] on span "[PERSON_NAME] thay đổi" at bounding box center [516, 233] width 54 height 7
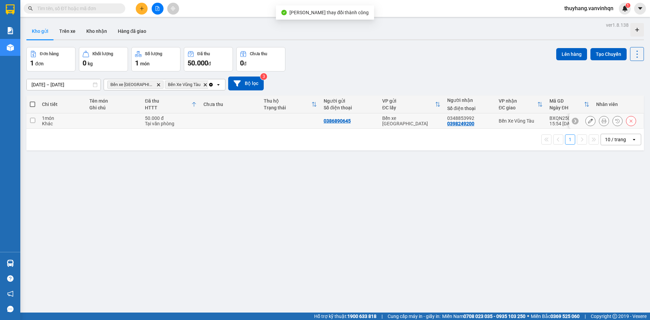
click at [262, 121] on td at bounding box center [290, 120] width 60 height 15
checkbox input "true"
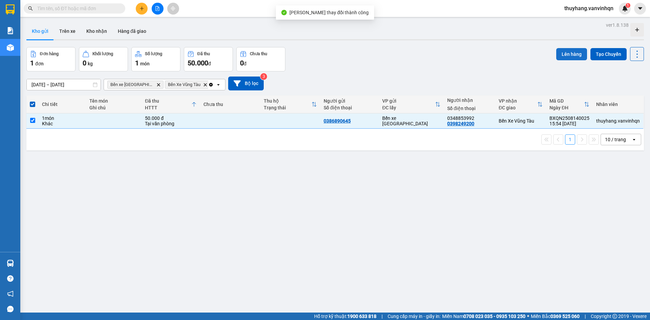
click at [569, 56] on button "Lên hàng" at bounding box center [571, 54] width 31 height 12
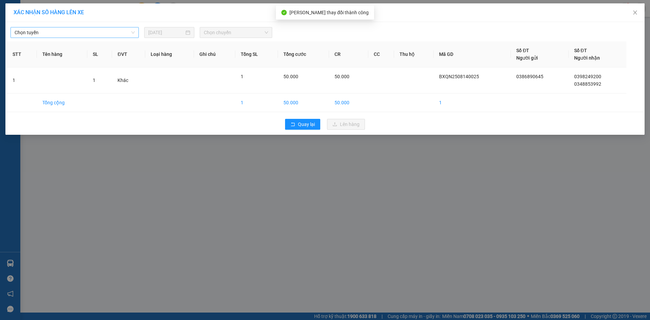
click at [110, 30] on span "Chọn tuyến" at bounding box center [75, 32] width 120 height 10
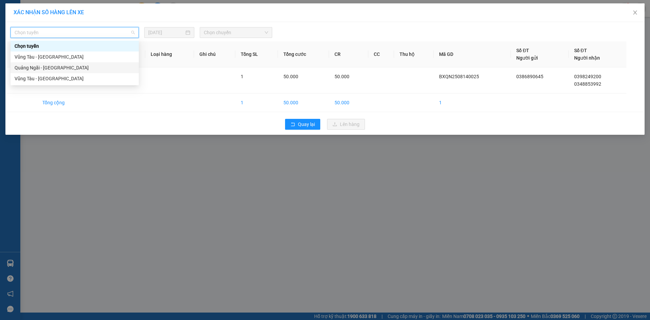
click at [62, 69] on div "Quảng Ngãi - [GEOGRAPHIC_DATA]" at bounding box center [75, 67] width 120 height 7
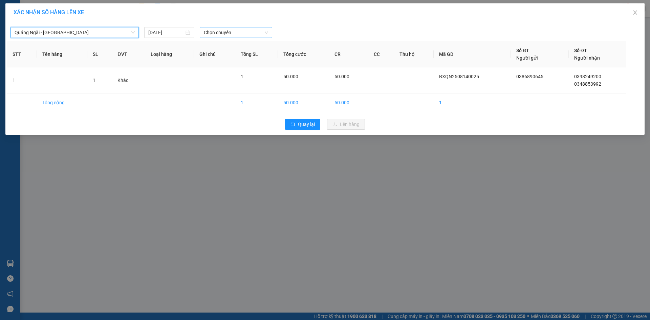
click at [254, 33] on span "Chọn chuyến" at bounding box center [236, 32] width 64 height 10
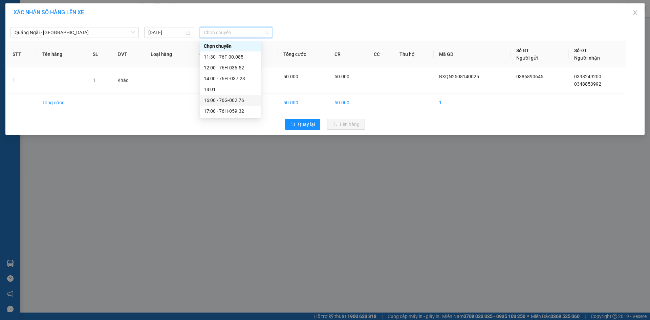
click at [239, 102] on div "16:00 - 76G-002.76" at bounding box center [230, 100] width 53 height 7
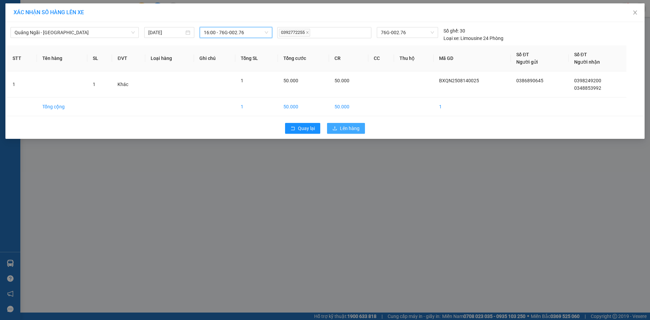
click at [356, 127] on span "Lên hàng" at bounding box center [350, 128] width 20 height 7
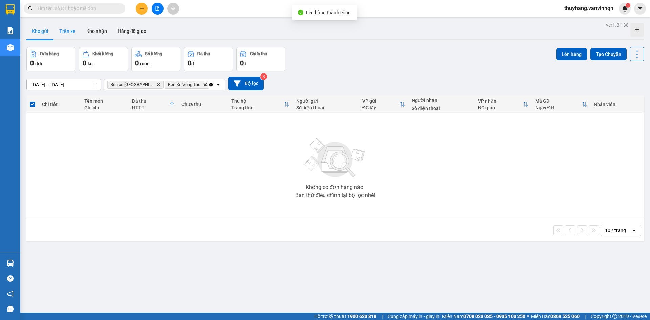
click at [62, 27] on button "Trên xe" at bounding box center [67, 31] width 27 height 16
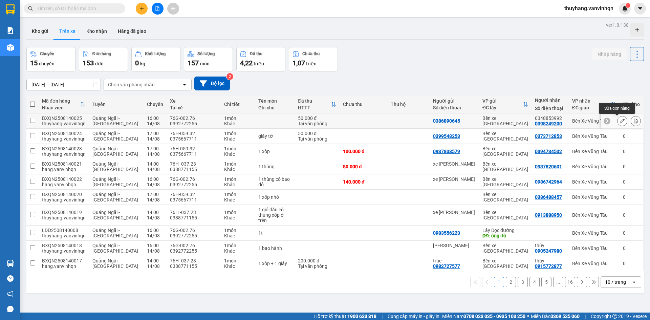
click at [620, 127] on div at bounding box center [622, 120] width 43 height 15
click at [620, 122] on button at bounding box center [622, 121] width 9 height 12
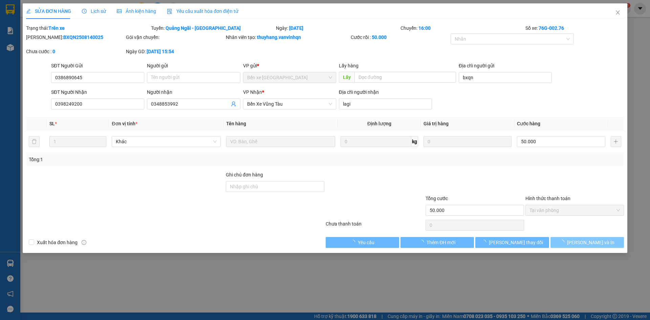
click at [604, 248] on button "[PERSON_NAME] và In" at bounding box center [587, 242] width 73 height 11
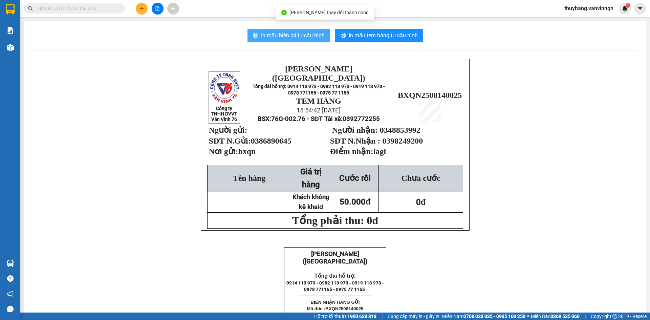
click at [303, 38] on span "In mẫu biên lai tự cấu hình" at bounding box center [293, 35] width 64 height 8
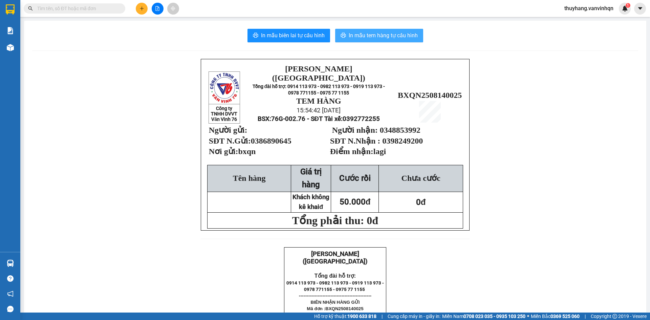
click at [385, 36] on span "In mẫu tem hàng tự cấu hình" at bounding box center [383, 35] width 69 height 8
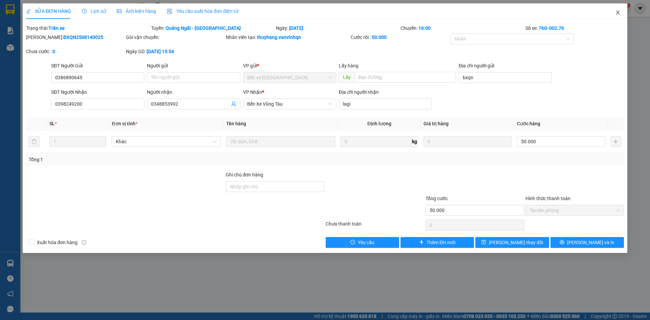
click at [621, 13] on span "Close" at bounding box center [618, 12] width 19 height 19
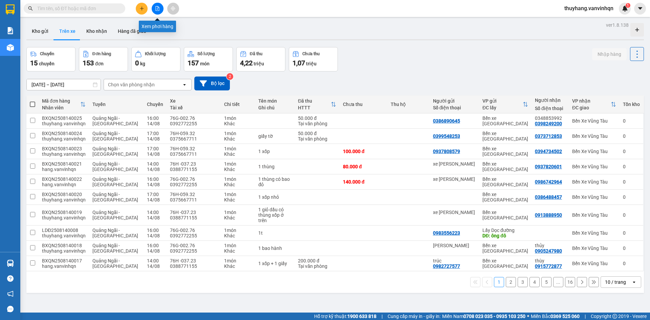
click at [156, 8] on icon "file-add" at bounding box center [157, 8] width 5 height 5
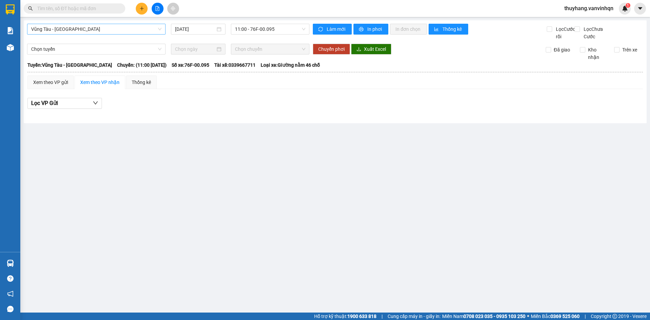
click at [139, 29] on span "Vũng Tàu - [GEOGRAPHIC_DATA]" at bounding box center [96, 29] width 130 height 10
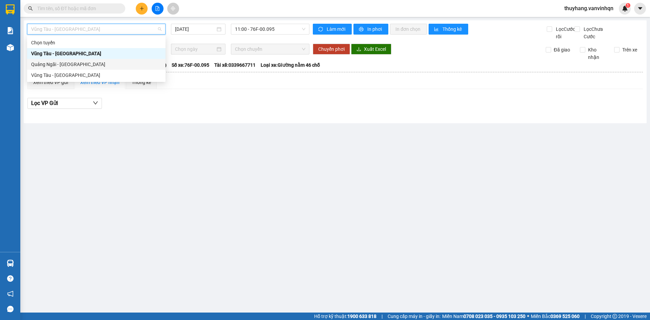
click at [94, 66] on div "Quảng Ngãi - [GEOGRAPHIC_DATA]" at bounding box center [96, 64] width 130 height 7
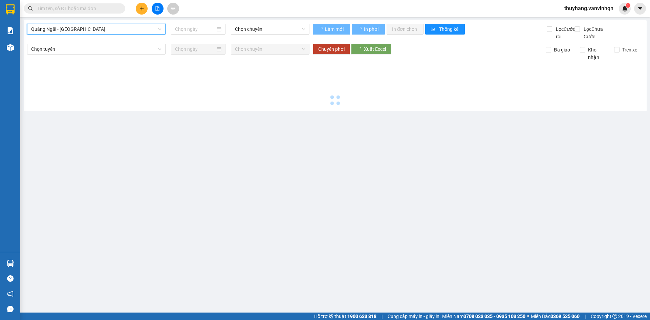
type input "[DATE]"
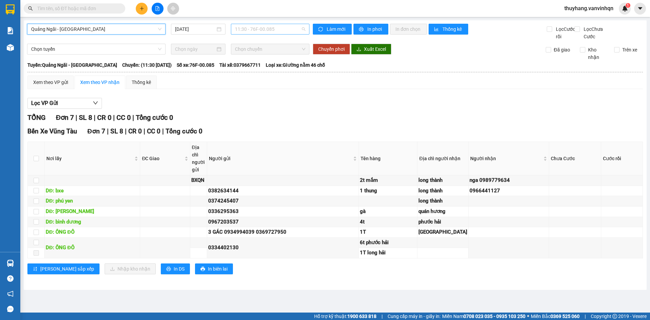
click at [283, 27] on span "11:30 - 76F-00.085" at bounding box center [270, 29] width 70 height 10
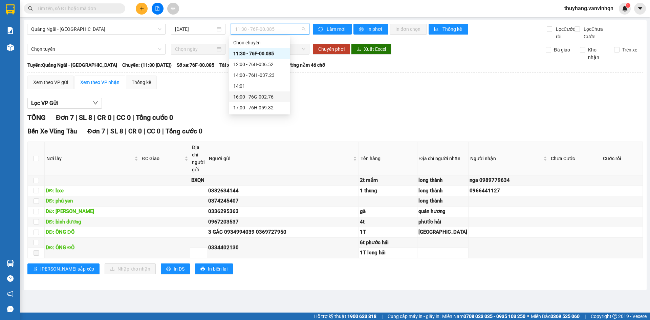
click at [272, 96] on div "16:00 - 76G-002.76" at bounding box center [259, 96] width 53 height 7
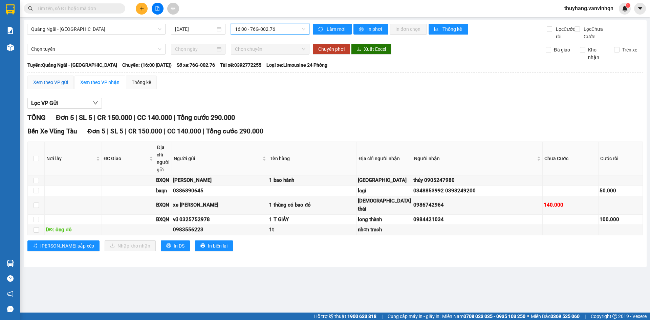
click at [60, 86] on div "Xem theo VP gửi" at bounding box center [50, 82] width 35 height 7
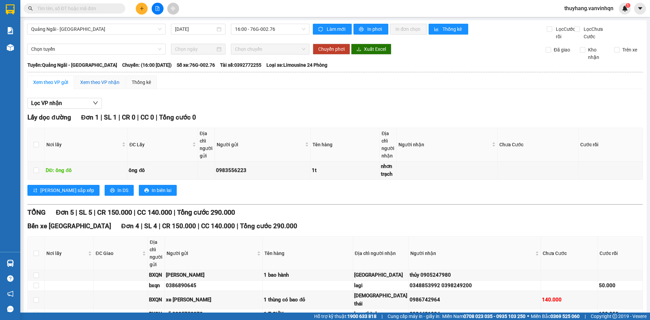
click at [91, 86] on div "Xem theo VP nhận" at bounding box center [99, 82] width 39 height 7
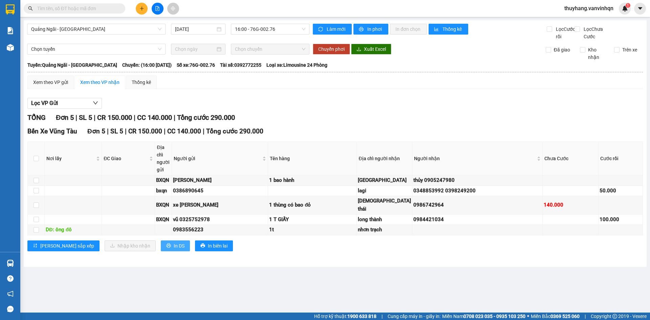
click at [174, 250] on span "In DS" at bounding box center [179, 245] width 11 height 7
click at [263, 28] on span "16:00 - 76G-002.76" at bounding box center [270, 29] width 70 height 10
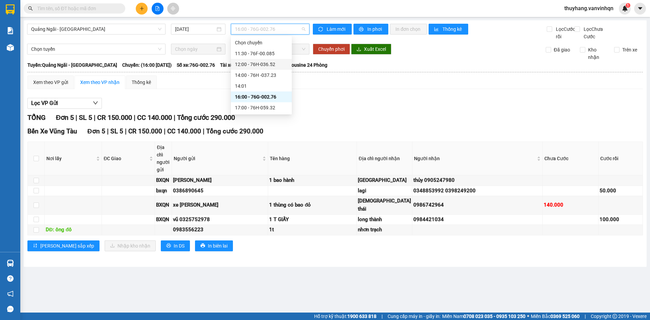
click at [275, 63] on div "12:00 - 76H-036.52" at bounding box center [261, 64] width 53 height 7
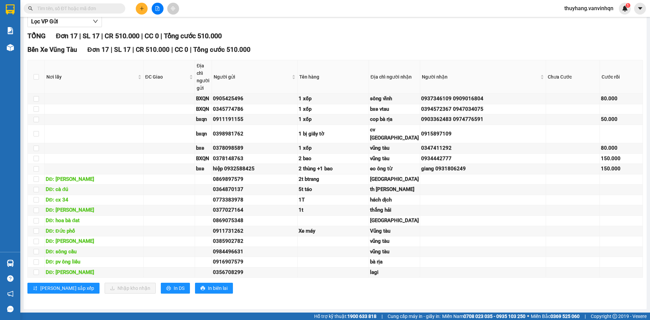
scroll to position [149, 0]
click at [97, 13] on span at bounding box center [75, 8] width 102 height 10
click at [97, 11] on input "text" at bounding box center [77, 8] width 80 height 7
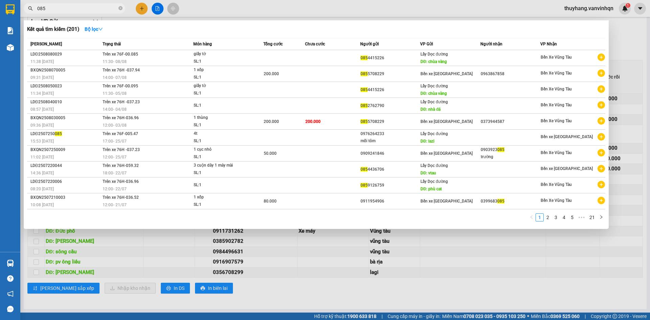
type input "085"
